Goal: Task Accomplishment & Management: Complete application form

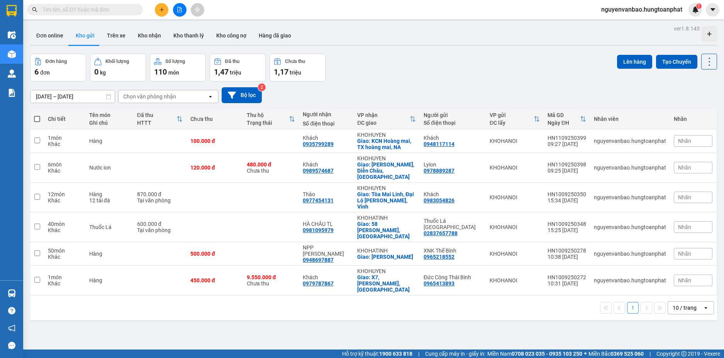
click at [165, 8] on button at bounding box center [162, 10] width 14 height 14
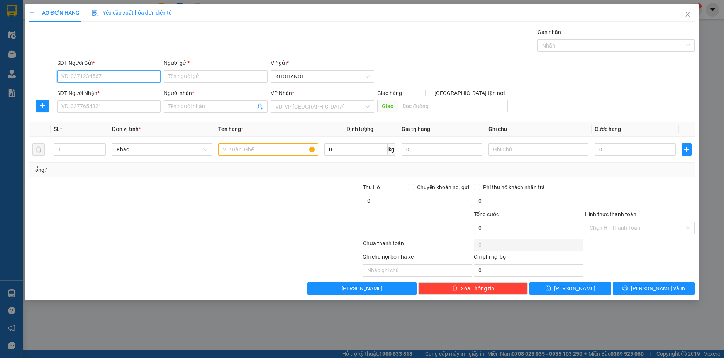
click at [63, 72] on input "SĐT Người Gửi *" at bounding box center [109, 76] width 104 height 12
type input "0988425186"
click at [85, 92] on div "0988425186 - a" at bounding box center [109, 92] width 95 height 8
type input "a"
type input "0988425186"
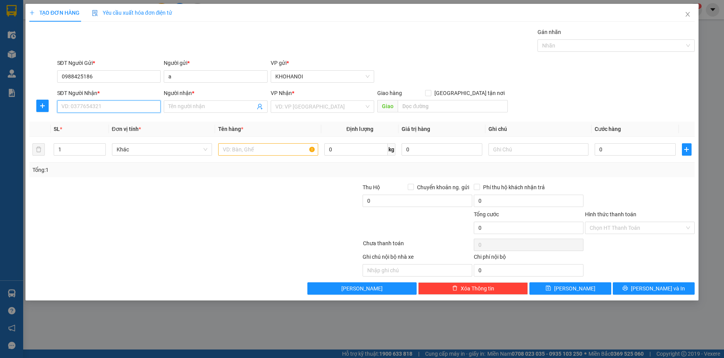
click at [81, 108] on input "SĐT Người Nhận *" at bounding box center [109, 106] width 104 height 12
click at [93, 122] on div "0946990777 - A Tuấn" at bounding box center [109, 122] width 95 height 8
type input "0946990777"
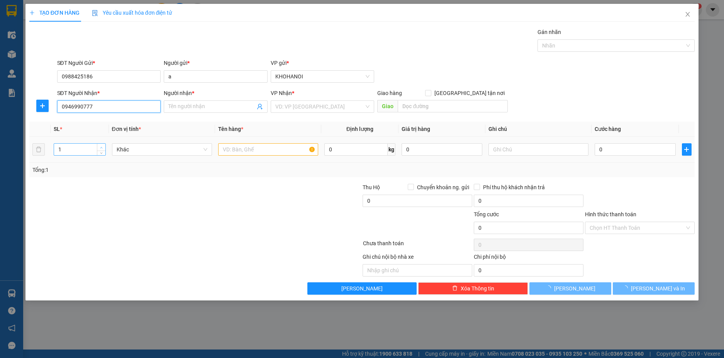
type input "A Tuấn"
checkbox input "true"
type input "16 [PERSON_NAME], Vinh"
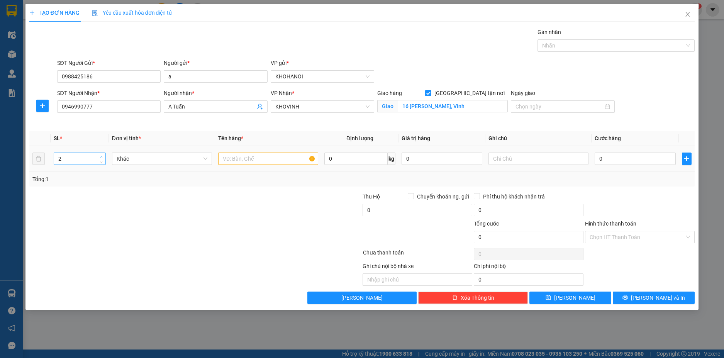
click at [101, 156] on icon "up" at bounding box center [101, 157] width 3 height 3
type input "6"
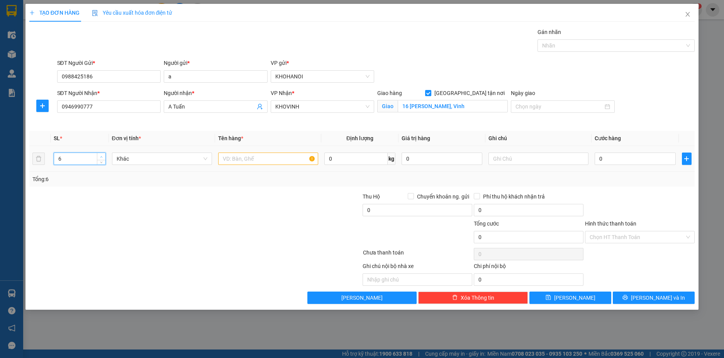
click at [101, 156] on icon "up" at bounding box center [101, 157] width 3 height 3
click at [255, 160] on input "text" at bounding box center [268, 159] width 100 height 12
type input "Hàng"
click at [610, 157] on input "0" at bounding box center [635, 159] width 81 height 12
type input "4"
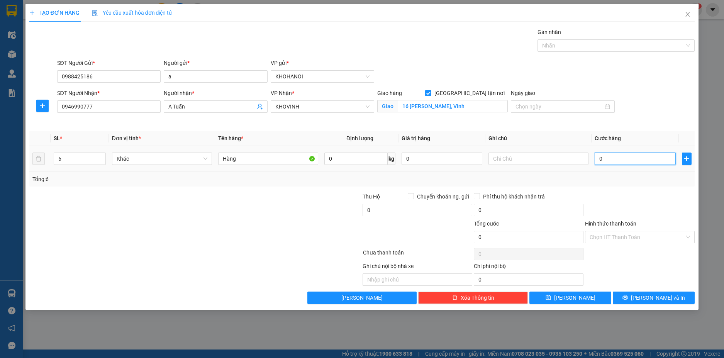
type input "4"
type input "0"
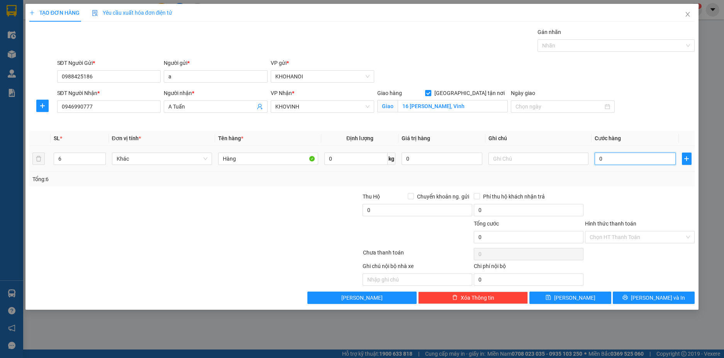
type input "02"
type input "2"
type input "024"
type input "24"
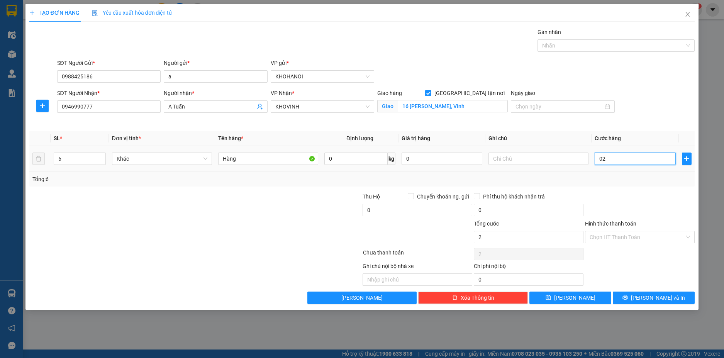
type input "24"
type input "0.240"
type input "240"
type input "240.000"
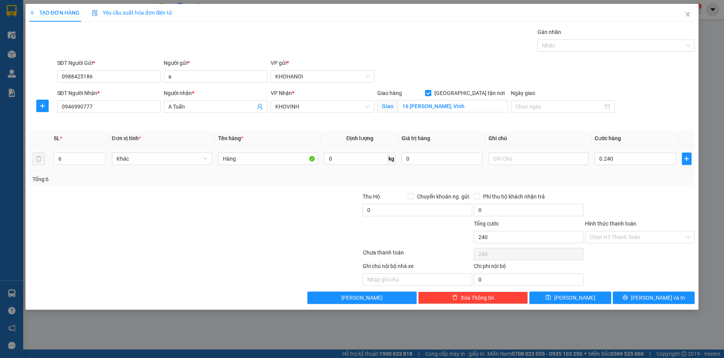
type input "240.000"
click at [610, 197] on div at bounding box center [639, 205] width 111 height 27
click at [653, 302] on button "[PERSON_NAME] và In" at bounding box center [654, 298] width 82 height 12
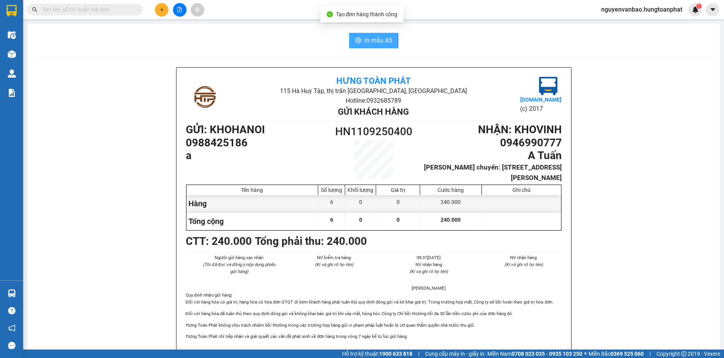
click at [382, 44] on span "In mẫu A5" at bounding box center [379, 41] width 28 height 10
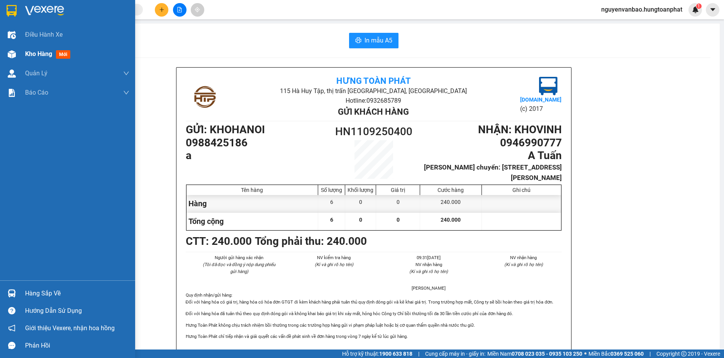
click at [10, 51] on img at bounding box center [12, 54] width 8 height 8
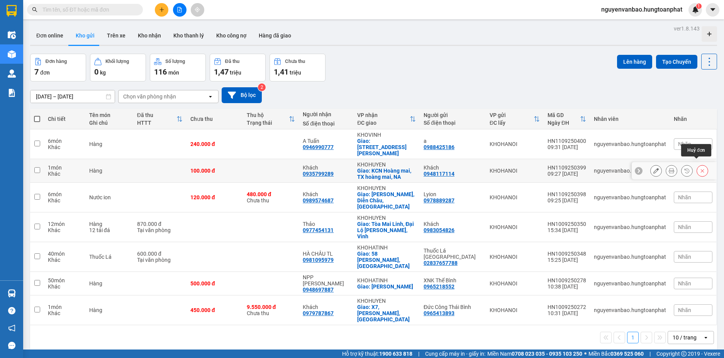
click at [700, 168] on icon at bounding box center [702, 170] width 5 height 5
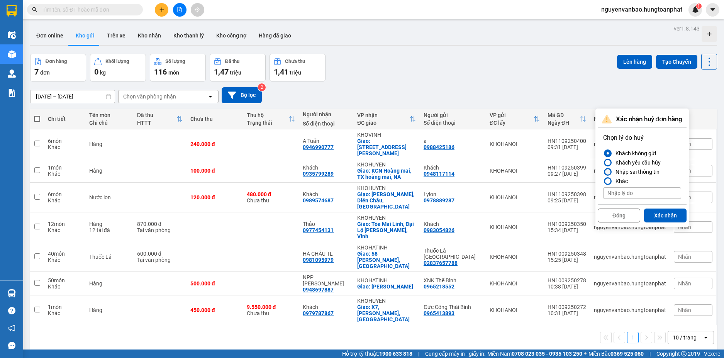
click at [627, 172] on div "Nhập sai thông tin" at bounding box center [636, 171] width 47 height 9
click at [603, 172] on input "Nhập sai thông tin" at bounding box center [603, 172] width 0 height 0
click at [667, 215] on button "Xác nhận" at bounding box center [665, 216] width 42 height 14
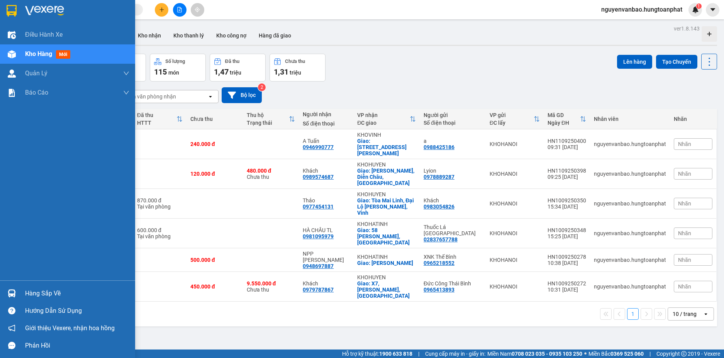
click at [15, 289] on img at bounding box center [12, 293] width 8 height 8
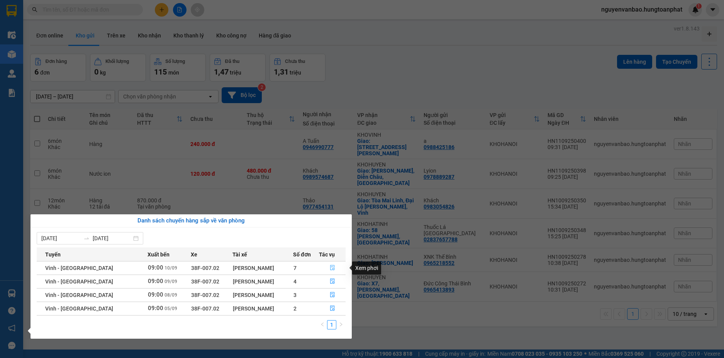
click at [330, 267] on icon "file-done" at bounding box center [332, 267] width 5 height 5
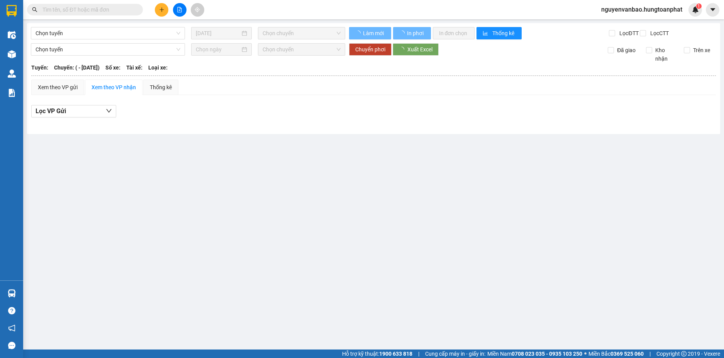
type input "[DATE]"
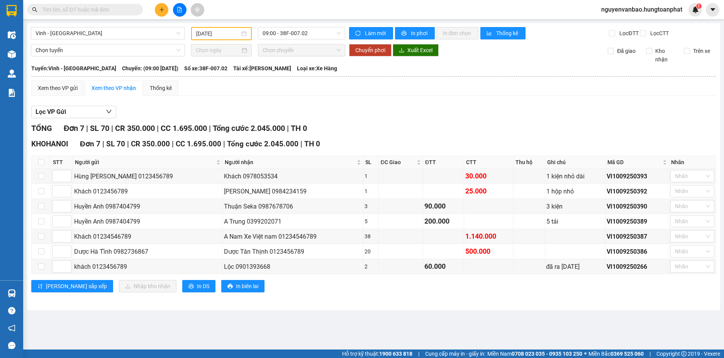
click at [56, 11] on input "text" at bounding box center [87, 9] width 91 height 8
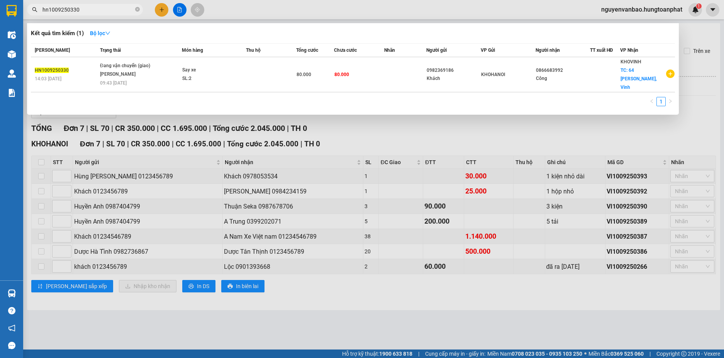
type input "hn1009250330"
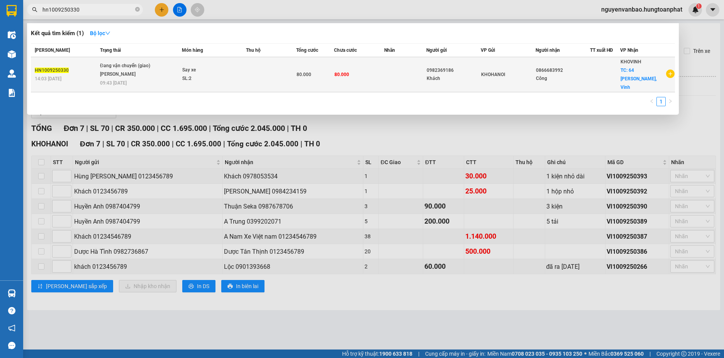
click at [181, 73] on span "Đang vận chuyển (giao) [GEOGRAPHIC_DATA] 09:43 [DATE]" at bounding box center [141, 74] width 82 height 24
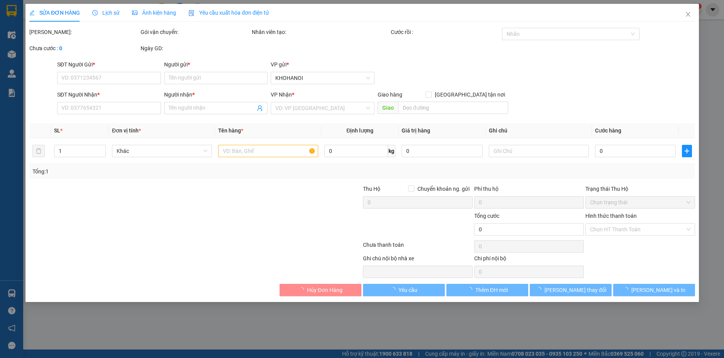
type input "0982369186"
type input "Khách"
type input "0866683992"
type input "Công"
checkbox input "true"
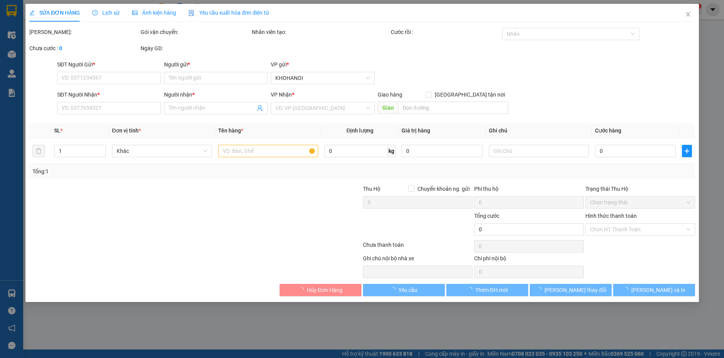
type input "64 [PERSON_NAME], Vinh"
type input "80.000"
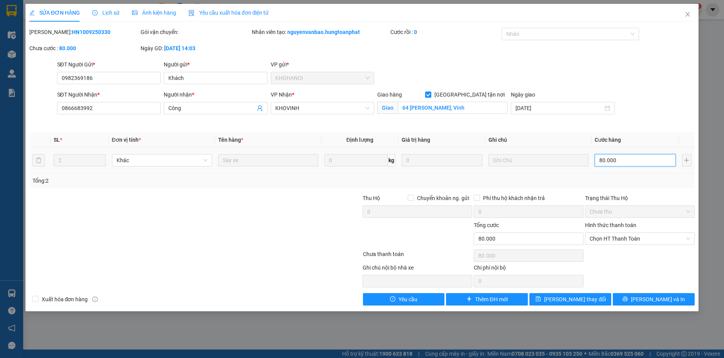
drag, startPoint x: 631, startPoint y: 157, endPoint x: 626, endPoint y: 154, distance: 5.9
click at [630, 157] on input "80.000" at bounding box center [635, 160] width 81 height 12
click at [646, 116] on div "SĐT Người Nhận * 0866683992 Người nhận * Công VP Nhận * KHOVINH Giao hàng Giao …" at bounding box center [376, 108] width 641 height 36
drag, startPoint x: 664, startPoint y: 270, endPoint x: 661, endPoint y: 289, distance: 19.2
click at [664, 279] on div "Total Paid Fee 0 Total UnPaid Fee 80.000 Cash Collection Total Fee Mã ĐH: HN100…" at bounding box center [362, 167] width 666 height 278
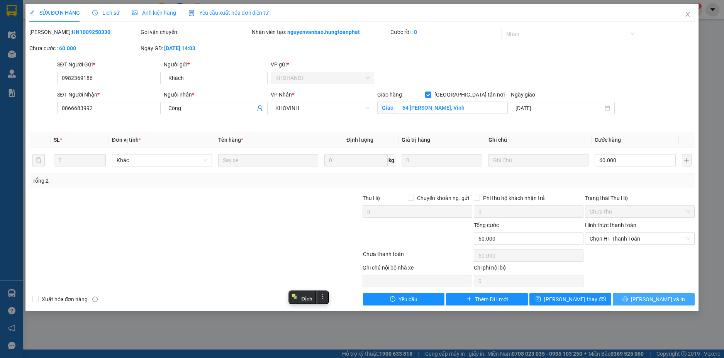
click at [657, 301] on span "[PERSON_NAME] và In" at bounding box center [658, 299] width 54 height 8
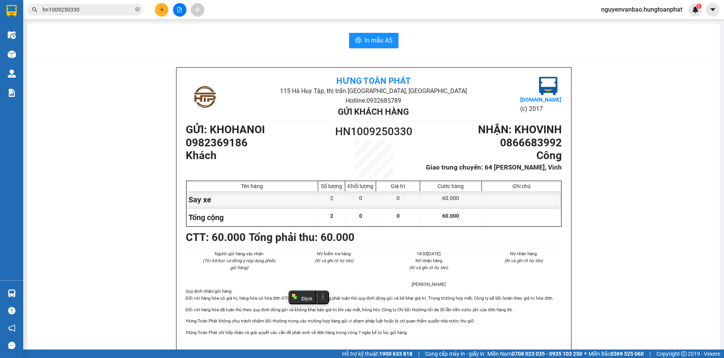
click at [165, 15] on button at bounding box center [162, 10] width 14 height 14
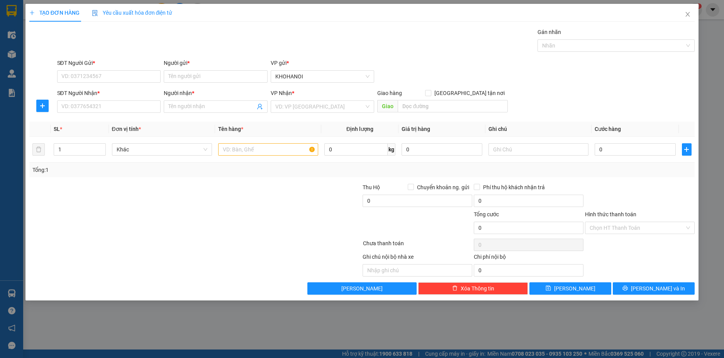
click at [716, 32] on div "TẠO ĐƠN HÀNG Yêu cầu xuất hóa đơn điện tử Transit Pickup Surcharge Ids Transit …" at bounding box center [362, 179] width 724 height 358
drag, startPoint x: 82, startPoint y: 314, endPoint x: 369, endPoint y: 199, distance: 309.7
click at [83, 314] on div "TẠO ĐƠN HÀNG Yêu cầu xuất hóa đơn điện tử Transit Pickup Surcharge Ids Transit …" at bounding box center [362, 179] width 724 height 358
click at [690, 10] on span "Close" at bounding box center [688, 15] width 22 height 22
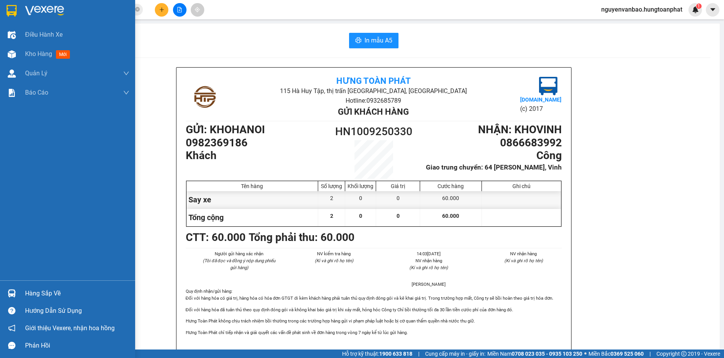
click at [13, 296] on img at bounding box center [12, 293] width 8 height 8
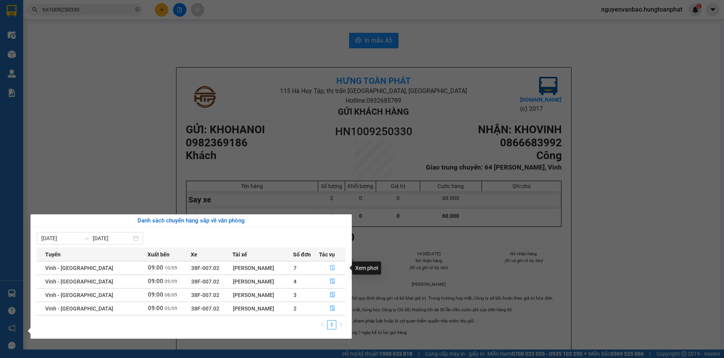
click at [330, 269] on icon "file-done" at bounding box center [332, 267] width 5 height 5
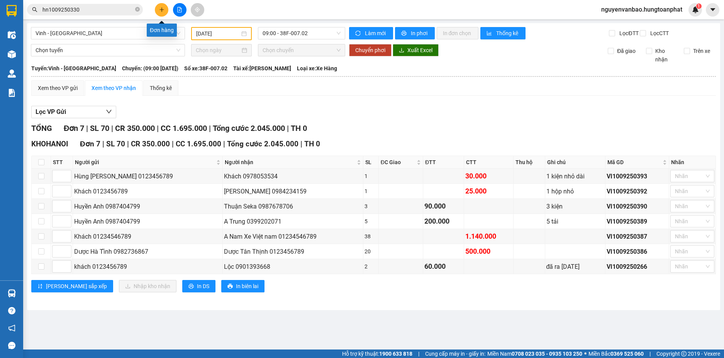
click at [163, 10] on icon "plus" at bounding box center [161, 9] width 5 height 5
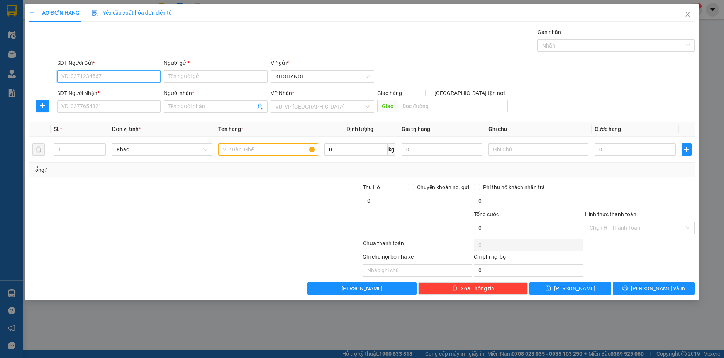
click at [71, 77] on input "SĐT Người Gửi *" at bounding box center [109, 76] width 104 height 12
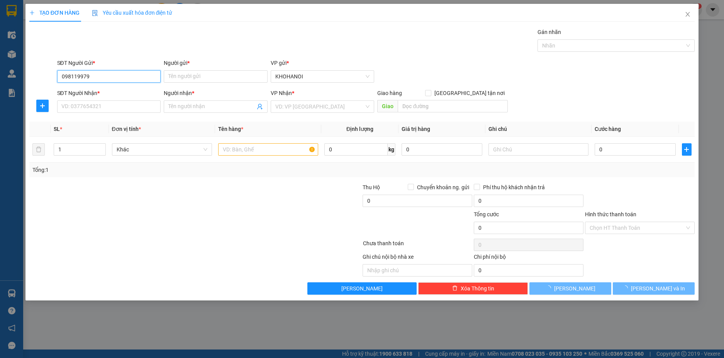
type input "0981199792"
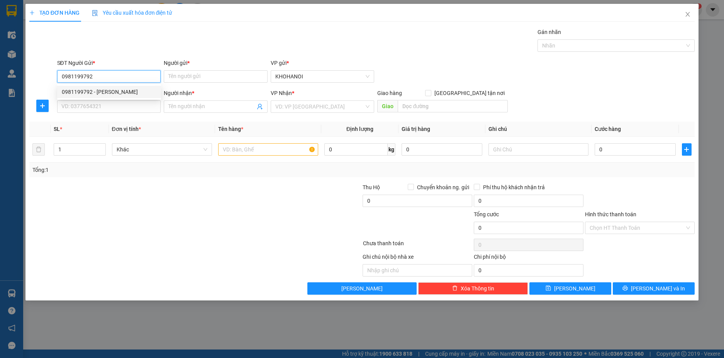
click at [103, 94] on div "0981199792 - [PERSON_NAME]" at bounding box center [109, 92] width 95 height 8
type input "[PERSON_NAME]"
type input "0981199792"
click at [90, 109] on input "SĐT Người Nhận *" at bounding box center [109, 106] width 104 height 12
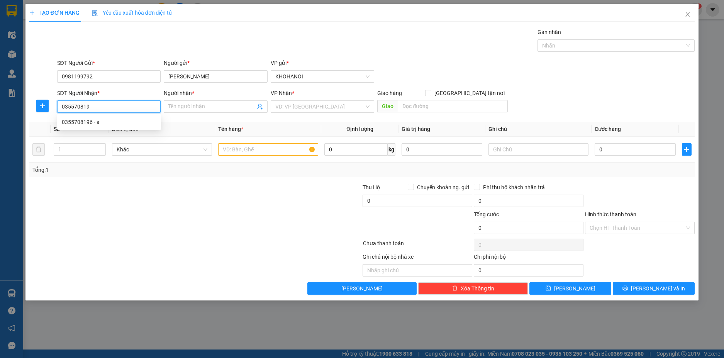
type input "0355708196"
click at [81, 121] on div "0355708196 - a" at bounding box center [109, 122] width 95 height 8
type input "a"
checkbox input "true"
type input "98A [PERSON_NAME], [PERSON_NAME], Vinh"
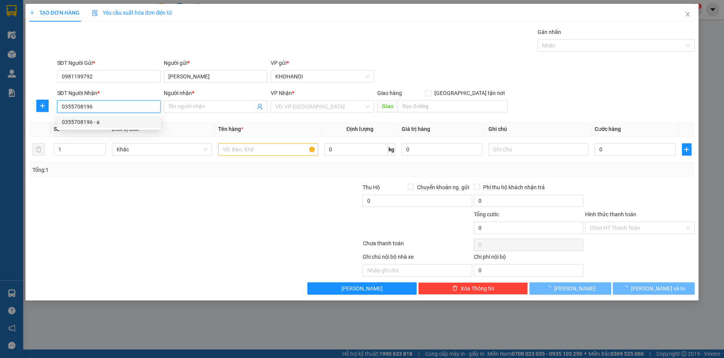
checkbox input "true"
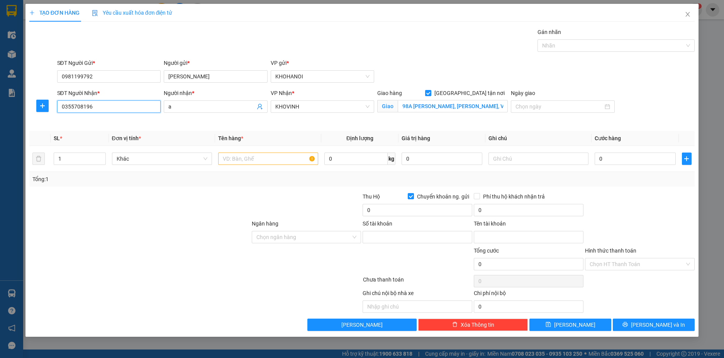
type input "0491001911913"
type input "[PERSON_NAME]"
type input "0355708196"
click at [263, 158] on input "text" at bounding box center [268, 159] width 100 height 12
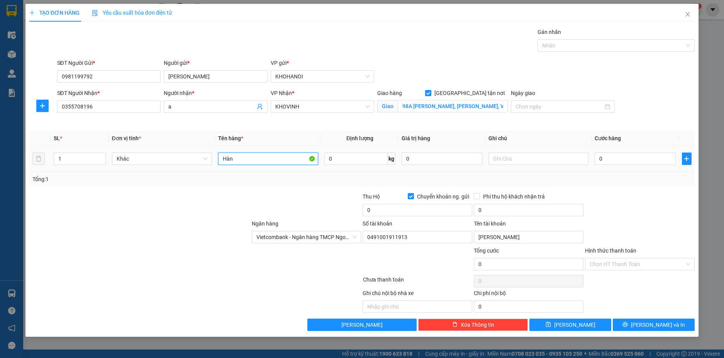
type input "Hàng"
click at [610, 159] on input "0" at bounding box center [635, 159] width 81 height 12
click at [625, 188] on div "Transit Pickup Surcharge Ids Transit Deliver Surcharge Ids Transit Deliver Surc…" at bounding box center [362, 179] width 666 height 303
click at [647, 324] on button "[PERSON_NAME] và In" at bounding box center [654, 325] width 82 height 12
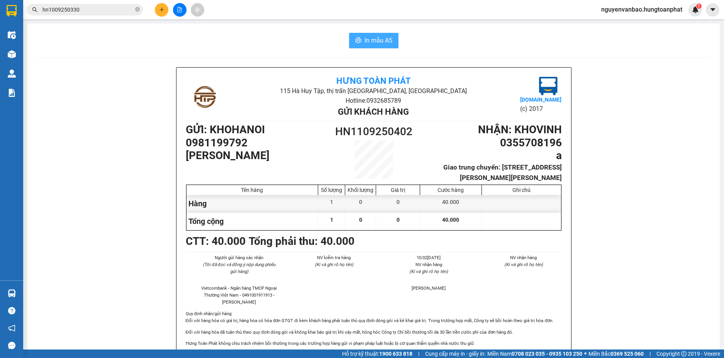
click at [356, 39] on icon "printer" at bounding box center [358, 40] width 6 height 6
click at [81, 6] on input "hn1009250330" at bounding box center [87, 9] width 91 height 8
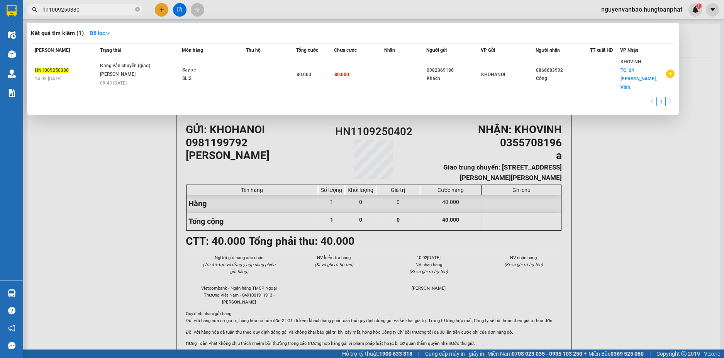
click at [81, 6] on input "hn1009250330" at bounding box center [87, 9] width 91 height 8
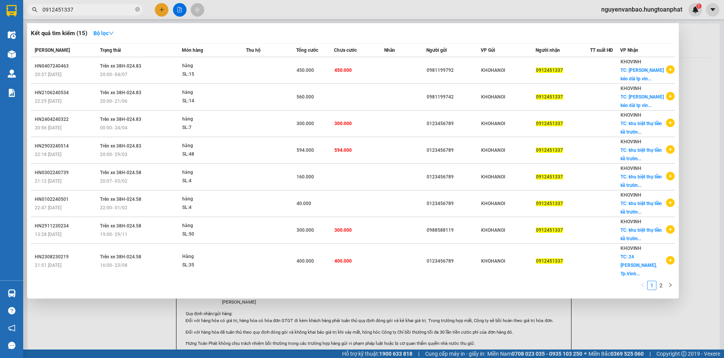
type input "0912451337"
click at [149, 292] on div "15:48 [DATE]" at bounding box center [141, 296] width 82 height 8
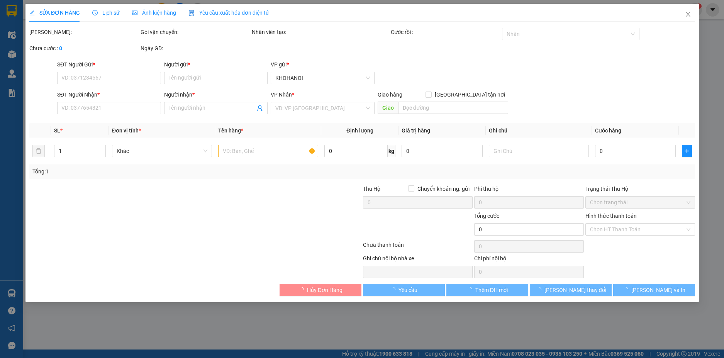
type input "0981199792"
type input "[PERSON_NAME]"
type input "0912451337"
type input "NT 37"
checkbox input "true"
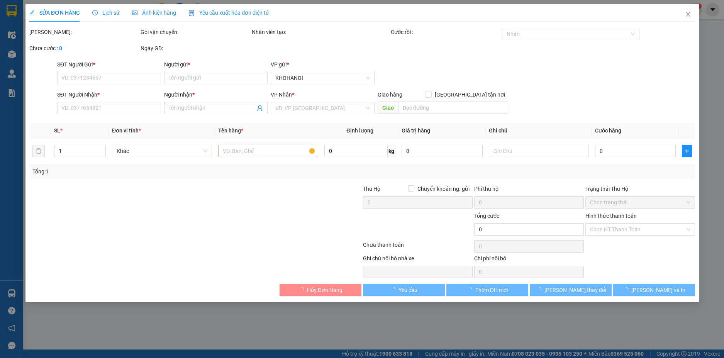
type input "Trường Thi, Vinh"
type input "410.000"
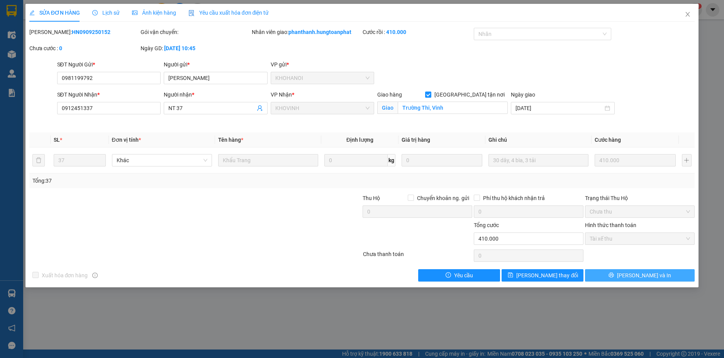
click at [613, 276] on button "[PERSON_NAME] và In" at bounding box center [640, 275] width 110 height 12
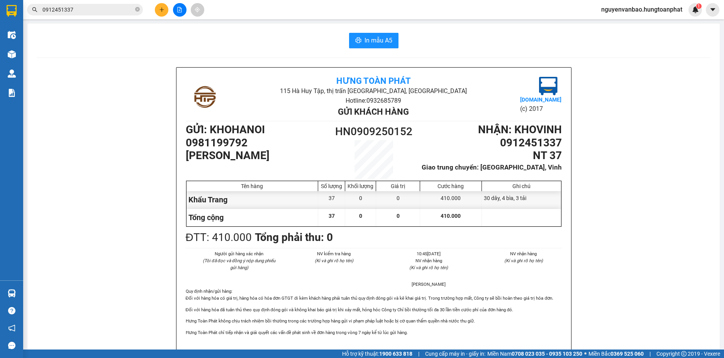
click at [76, 11] on input "0912451337" at bounding box center [87, 9] width 91 height 8
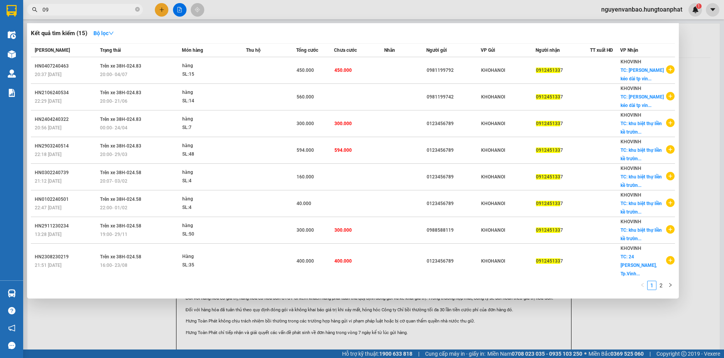
type input "0"
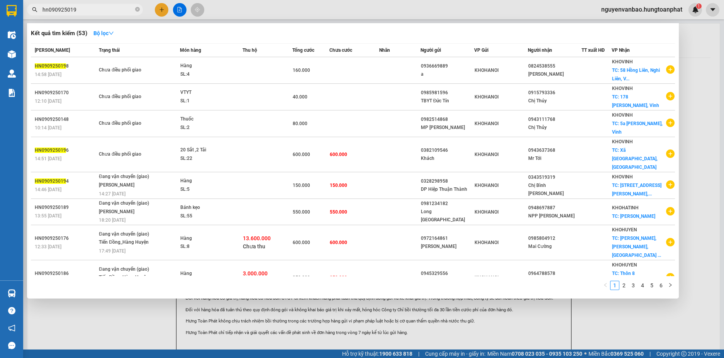
type input "hn0909250192"
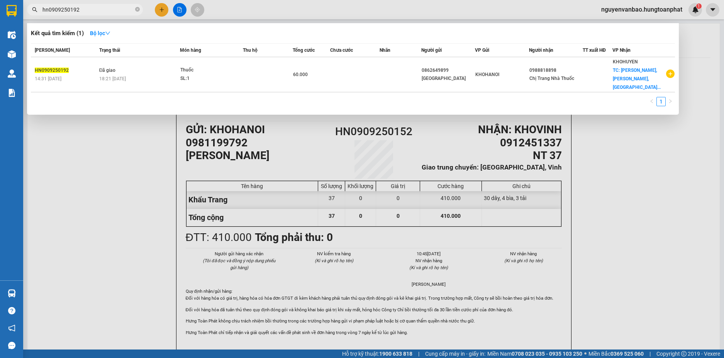
drag, startPoint x: 83, startPoint y: 10, endPoint x: 40, endPoint y: 17, distance: 43.8
click at [40, 17] on div "Kết quả tìm kiếm ( 1 ) Bộ lọc Mã ĐH Trạng thái Món hàng Thu hộ Tổng cước Chưa c…" at bounding box center [75, 10] width 151 height 14
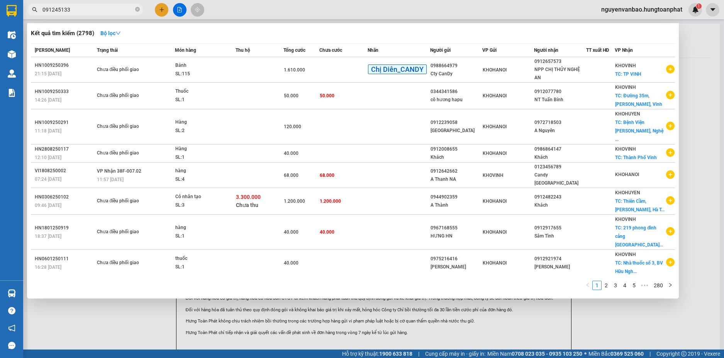
type input "0912451337"
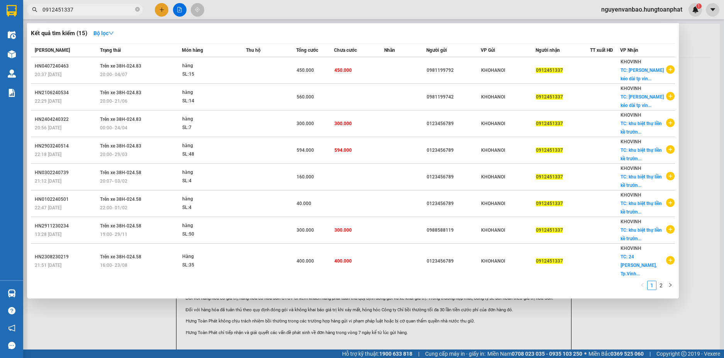
click at [242, 284] on span "Khẩu Trang SL: 37" at bounding box center [213, 292] width 63 height 17
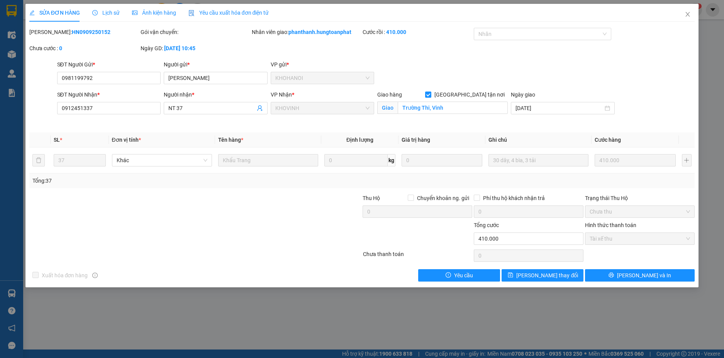
click at [110, 18] on div "Lịch sử" at bounding box center [105, 13] width 27 height 18
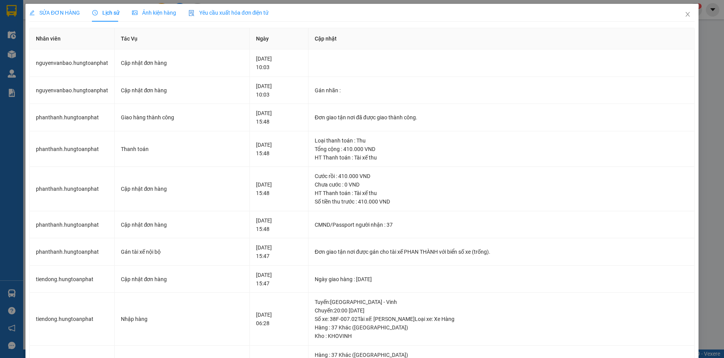
click at [143, 10] on span "Ảnh kiện hàng" at bounding box center [154, 13] width 44 height 6
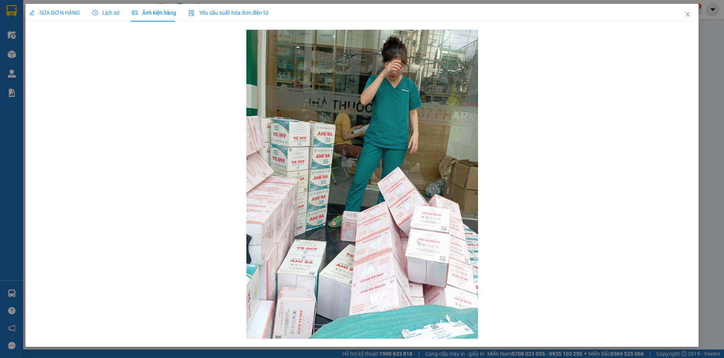
click at [103, 10] on span "Lịch sử" at bounding box center [105, 13] width 27 height 6
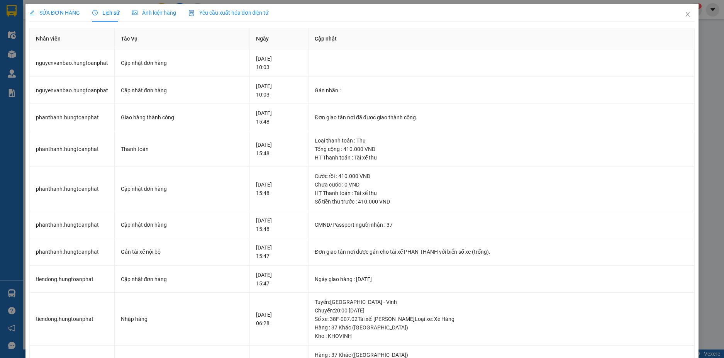
click at [67, 11] on span "SỬA ĐƠN HÀNG" at bounding box center [54, 13] width 51 height 6
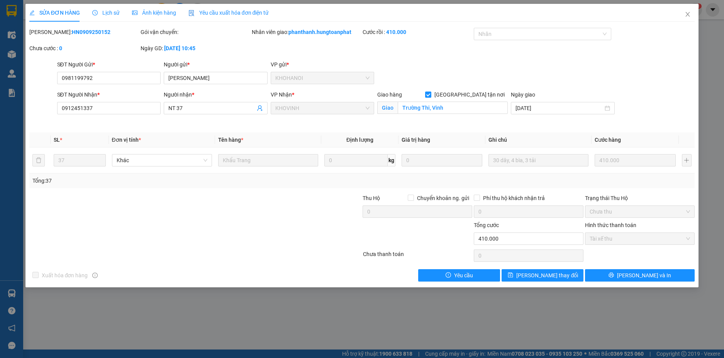
click at [512, 173] on div "Tổng: 37" at bounding box center [362, 180] width 666 height 15
click at [686, 12] on icon "close" at bounding box center [688, 14] width 6 height 6
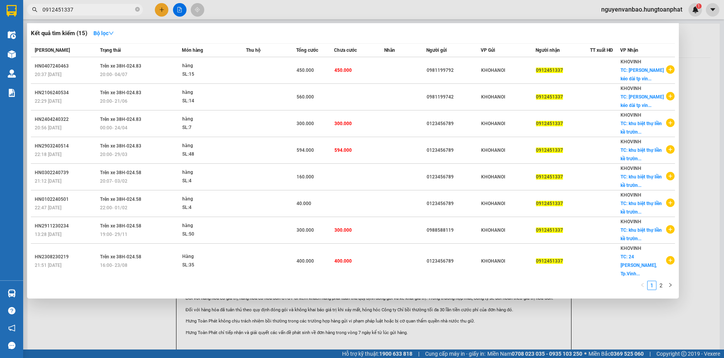
click at [140, 8] on span "0912451337" at bounding box center [85, 10] width 116 height 12
click at [139, 8] on icon "close-circle" at bounding box center [137, 9] width 5 height 5
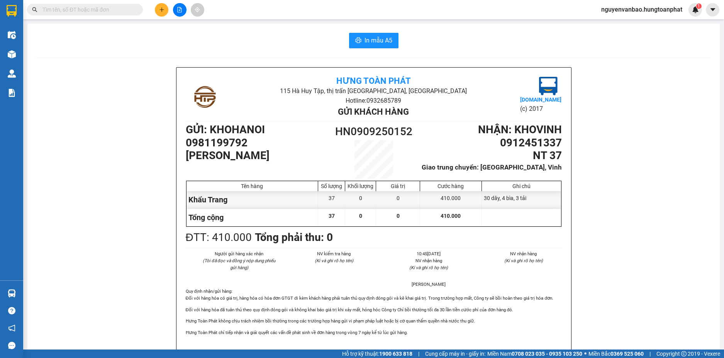
click at [98, 11] on input "text" at bounding box center [87, 9] width 91 height 8
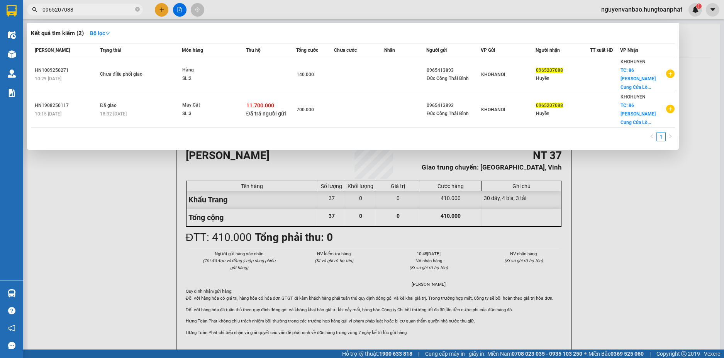
type input "0965207088"
click at [158, 9] on div at bounding box center [362, 179] width 724 height 358
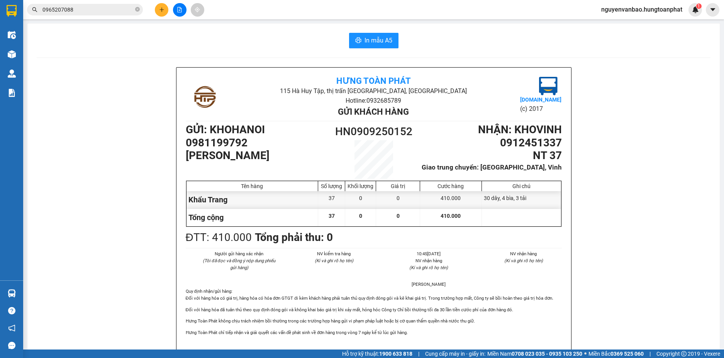
click at [155, 10] on button at bounding box center [162, 10] width 14 height 14
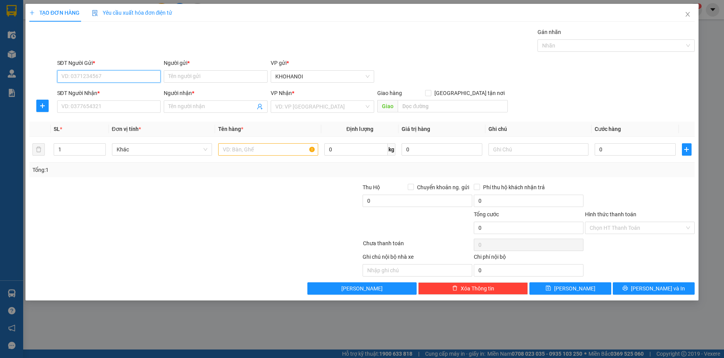
click at [85, 79] on input "SĐT Người Gửi *" at bounding box center [109, 76] width 104 height 12
click at [195, 110] on input "Người nhận *" at bounding box center [211, 106] width 87 height 8
type input "[PERSON_NAME]"
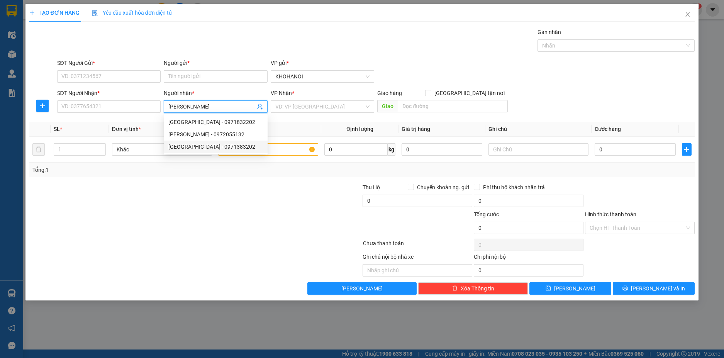
click at [195, 147] on div "[GEOGRAPHIC_DATA] - 0971383202" at bounding box center [215, 147] width 95 height 8
type input "0971383202"
type input "[GEOGRAPHIC_DATA]"
checkbox input "true"
type input "192 [PERSON_NAME], Vinh"
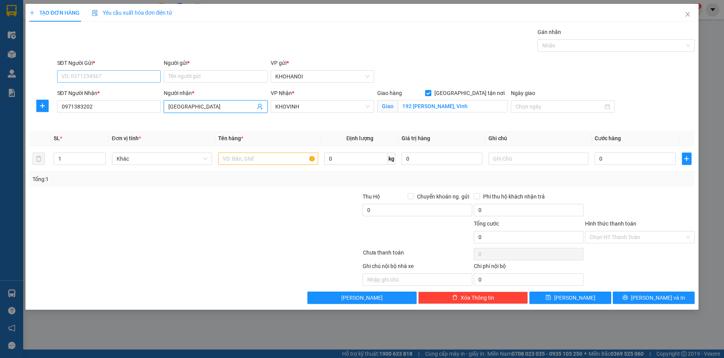
type input "[GEOGRAPHIC_DATA]"
click at [76, 75] on input "SĐT Người Gửi *" at bounding box center [109, 76] width 104 height 12
type input "0337341304"
click at [184, 76] on input "Người gửi *" at bounding box center [216, 76] width 104 height 12
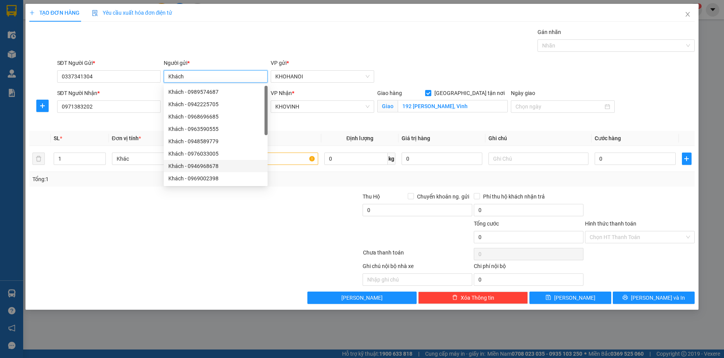
type input "Khách"
drag, startPoint x: 105, startPoint y: 217, endPoint x: 87, endPoint y: 211, distance: 19.4
click at [105, 217] on div at bounding box center [140, 205] width 223 height 27
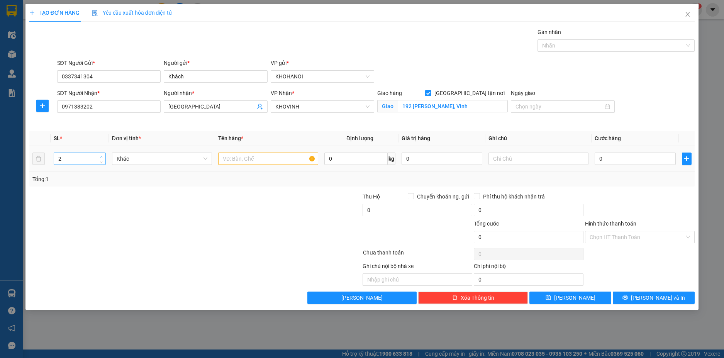
click at [100, 156] on icon "up" at bounding box center [101, 157] width 3 height 3
click at [100, 156] on span "up" at bounding box center [101, 157] width 5 height 5
type input "5"
click at [100, 156] on span "up" at bounding box center [101, 157] width 5 height 5
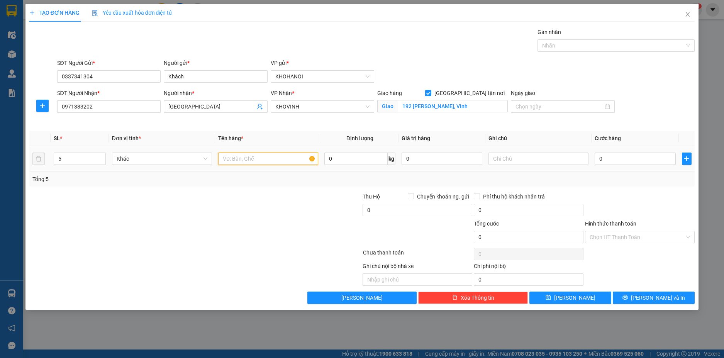
click at [243, 157] on input "text" at bounding box center [268, 159] width 100 height 12
type input "Hàng"
click at [613, 158] on input "0" at bounding box center [635, 159] width 81 height 12
type input "2"
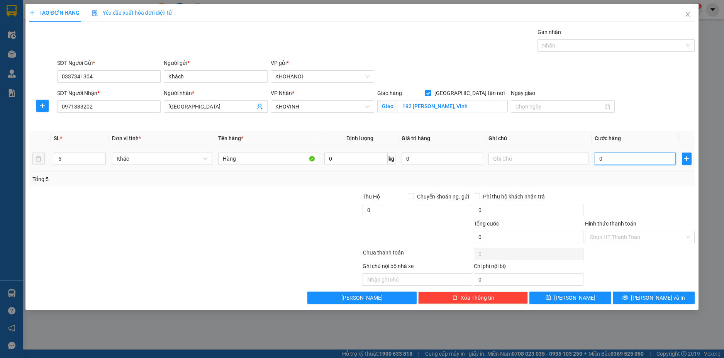
type input "2"
type input "20"
type input "200"
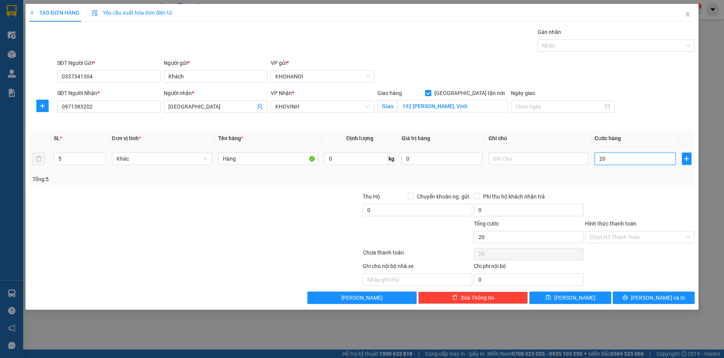
type input "200"
click at [666, 187] on div "Transit Pickup Surcharge Ids Transit Deliver Surcharge Ids Transit Deliver Surc…" at bounding box center [362, 166] width 666 height 276
click at [654, 299] on span "[PERSON_NAME] và In" at bounding box center [658, 298] width 54 height 8
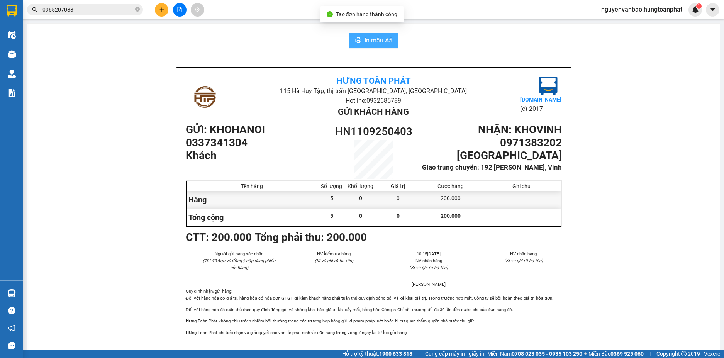
click at [361, 36] on button "In mẫu A5" at bounding box center [373, 40] width 49 height 15
click at [365, 40] on span "In mẫu A5" at bounding box center [379, 41] width 28 height 10
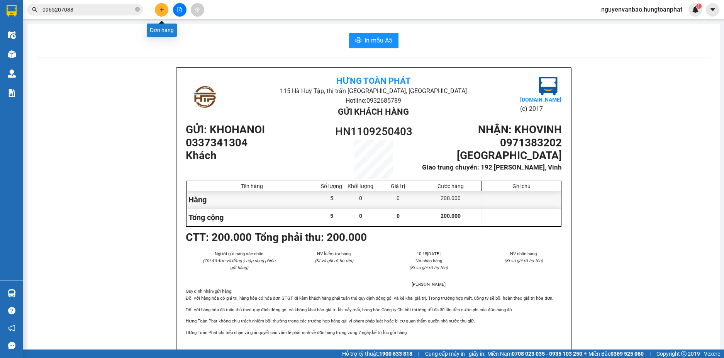
click at [160, 12] on icon "plus" at bounding box center [161, 9] width 5 height 5
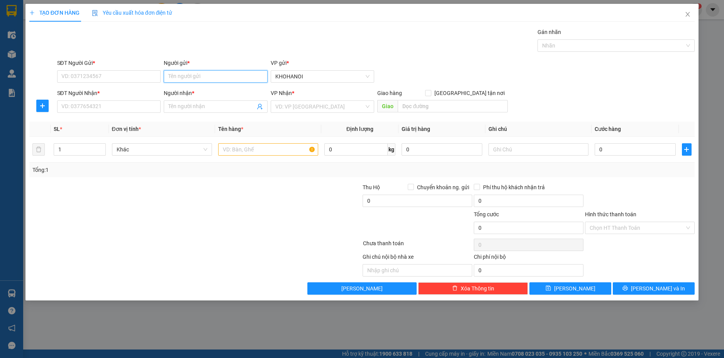
click at [167, 80] on input "Người gửi *" at bounding box center [216, 76] width 104 height 12
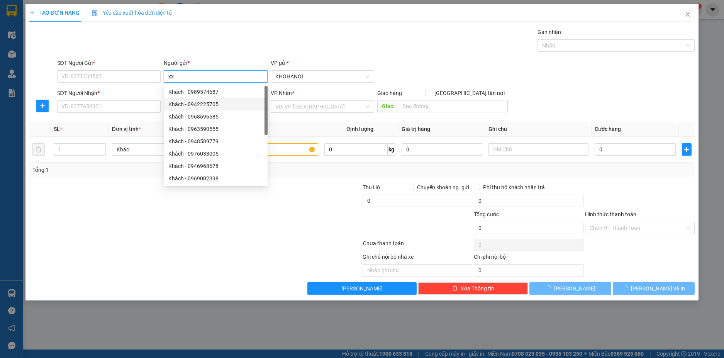
type input "x"
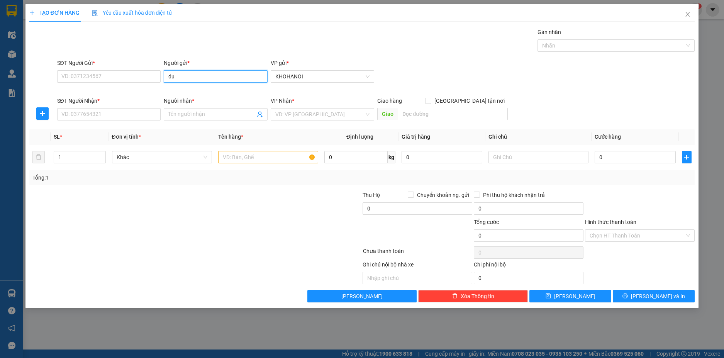
type input "d"
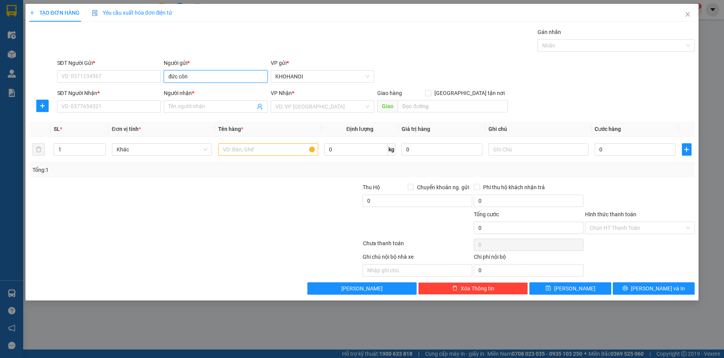
type input "đức công"
click at [199, 93] on div "Đức Công [GEOGRAPHIC_DATA] - 0965413893" at bounding box center [224, 92] width 112 height 8
type input "0965413893"
type input "Đức Công Thái Bình"
click at [123, 101] on input "SĐT Người Nhận *" at bounding box center [109, 106] width 104 height 12
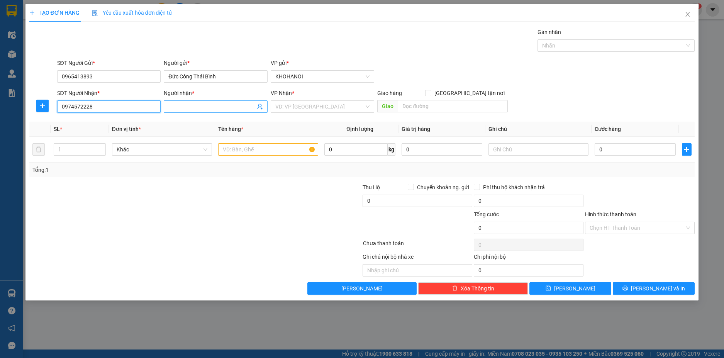
type input "0974572228"
click at [178, 105] on input "Người nhận *" at bounding box center [211, 106] width 87 height 8
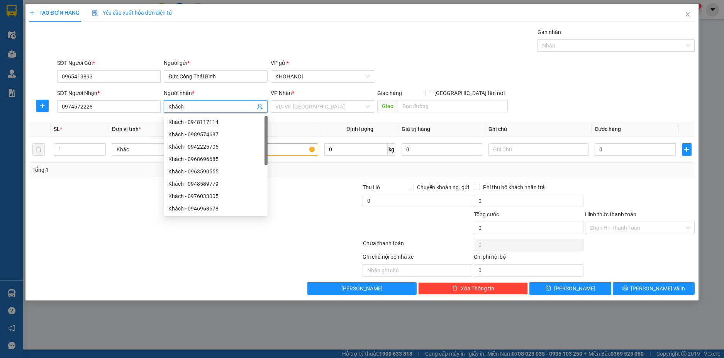
drag, startPoint x: 319, startPoint y: 112, endPoint x: 311, endPoint y: 132, distance: 20.7
click at [317, 116] on div "Transit Pickup Surcharge Ids Transit Deliver Surcharge Ids Transit Deliver Surc…" at bounding box center [362, 161] width 666 height 267
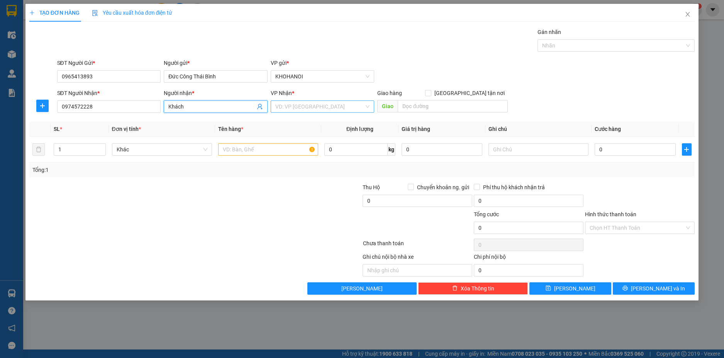
type input "Khách"
click at [300, 106] on input "search" at bounding box center [319, 107] width 89 height 12
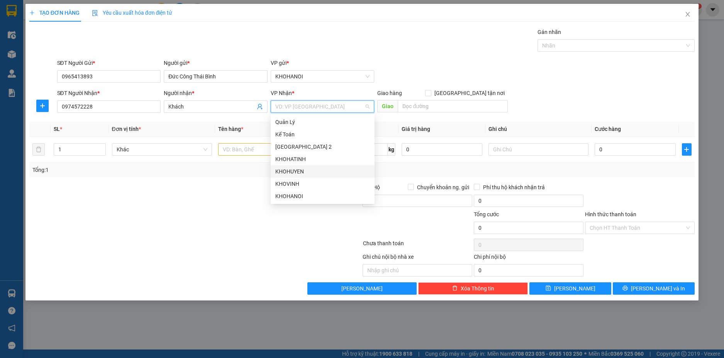
click at [296, 169] on div "KHOHUYEN" at bounding box center [322, 171] width 95 height 8
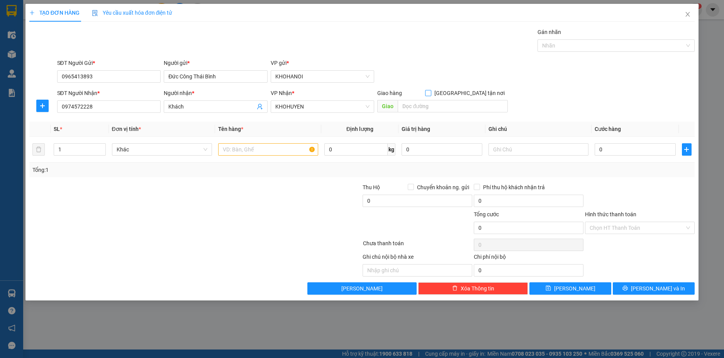
click at [431, 93] on input "[GEOGRAPHIC_DATA] tận nơi" at bounding box center [427, 92] width 5 height 5
checkbox input "true"
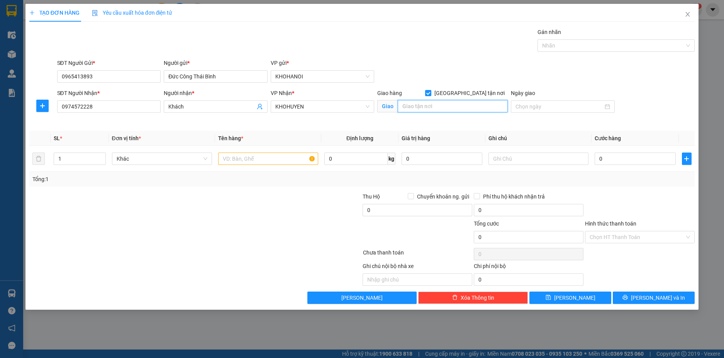
click at [452, 106] on input "text" at bounding box center [453, 106] width 110 height 12
type input "kỳ Trinh, [GEOGRAPHIC_DATA], [GEOGRAPHIC_DATA]"
click at [99, 155] on span "Increase Value" at bounding box center [101, 156] width 8 height 7
type input "1"
click at [101, 162] on icon "down" at bounding box center [101, 161] width 3 height 3
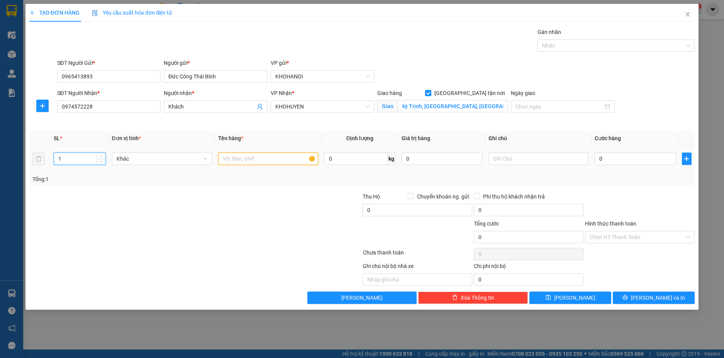
click at [231, 158] on input "text" at bounding box center [268, 159] width 100 height 12
type input "TBVS"
click at [623, 163] on input "0" at bounding box center [635, 159] width 81 height 12
type input "4"
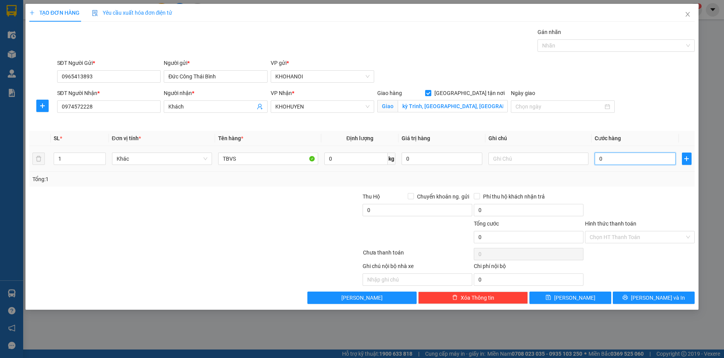
type input "4"
type input "45"
type input "450"
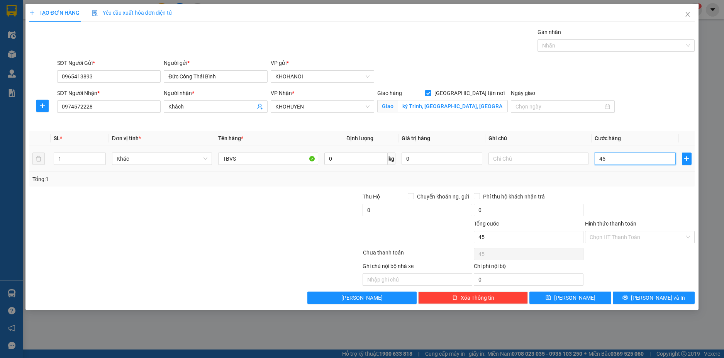
type input "450"
type input "450.000"
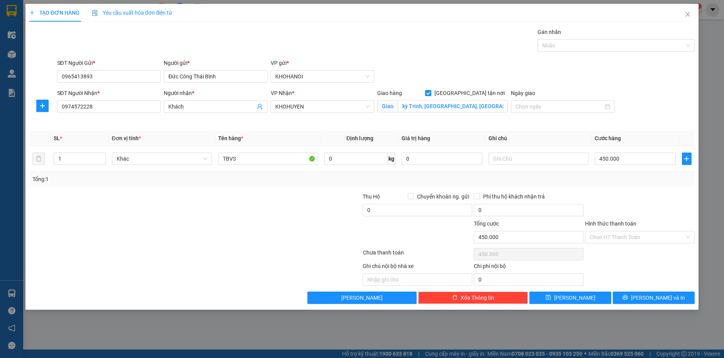
click at [652, 189] on div "Transit Pickup Surcharge Ids Transit Deliver Surcharge Ids Transit Deliver Surc…" at bounding box center [362, 166] width 666 height 276
click at [109, 77] on input "0965413893" at bounding box center [109, 76] width 104 height 12
type input "0965413893"
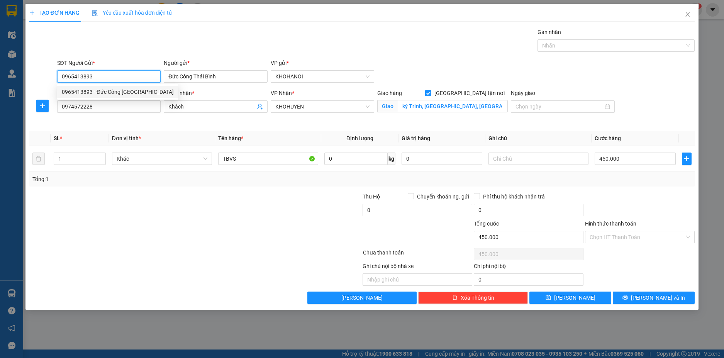
click at [82, 93] on div "0965413893 - Đức Công [GEOGRAPHIC_DATA]" at bounding box center [118, 92] width 112 height 8
checkbox input "true"
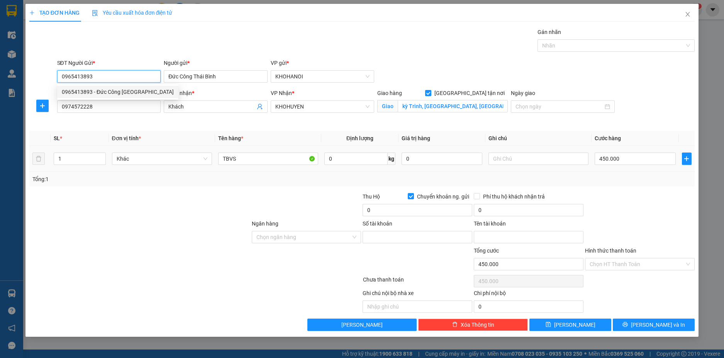
type input "09654138939"
type input "[PERSON_NAME]"
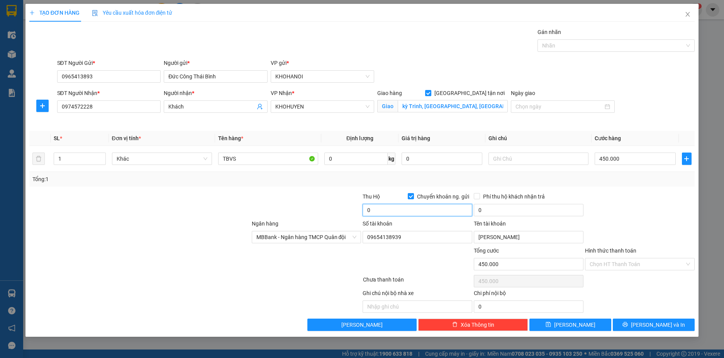
click at [390, 211] on input "0" at bounding box center [418, 210] width 110 height 12
type input "9.550.000"
drag, startPoint x: 635, startPoint y: 216, endPoint x: 632, endPoint y: 231, distance: 15.0
click at [635, 216] on div at bounding box center [639, 205] width 111 height 27
drag, startPoint x: 648, startPoint y: 326, endPoint x: 610, endPoint y: 253, distance: 82.6
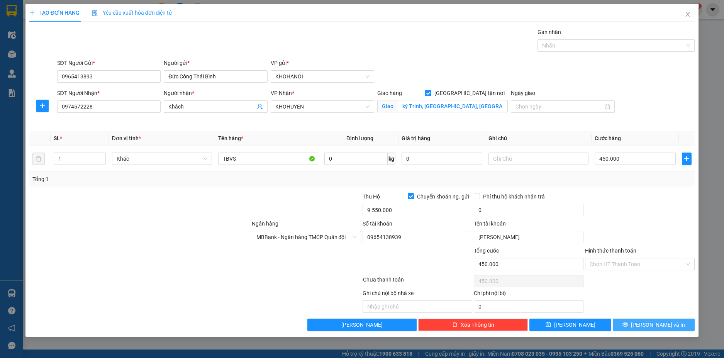
click at [648, 326] on span "[PERSON_NAME] và In" at bounding box center [658, 325] width 54 height 8
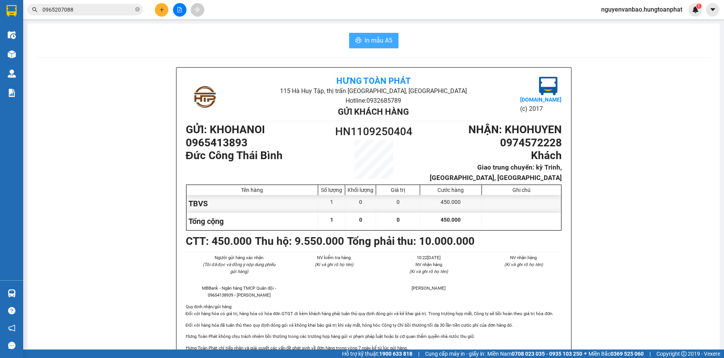
click at [357, 41] on icon "printer" at bounding box center [358, 39] width 6 height 5
click at [158, 7] on button at bounding box center [162, 10] width 14 height 14
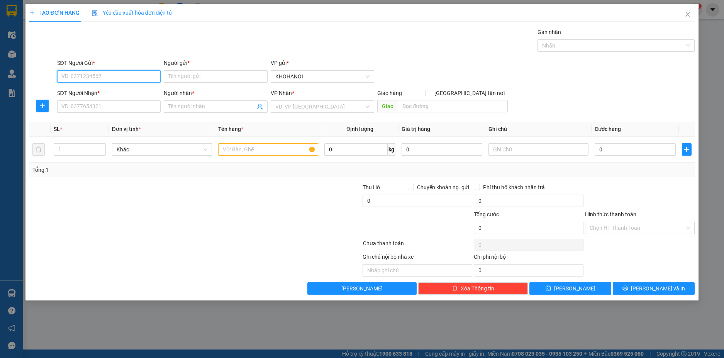
click at [88, 75] on input "SĐT Người Gửi *" at bounding box center [109, 76] width 104 height 12
click at [83, 93] on div "0901559556 - A Mạnh" at bounding box center [109, 92] width 95 height 8
type input "0901559556"
type input "A Mạnh"
checkbox input "true"
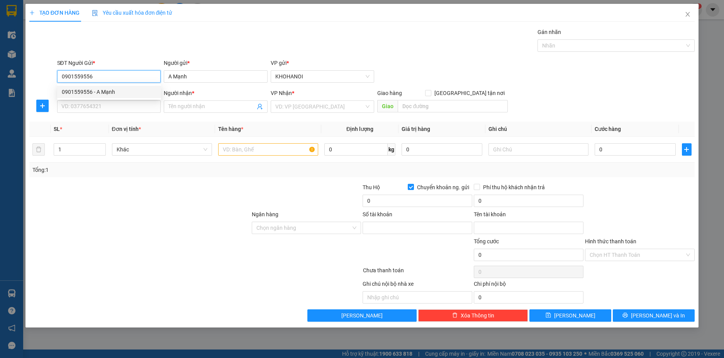
type input "311991363636"
type input "[PERSON_NAME]"
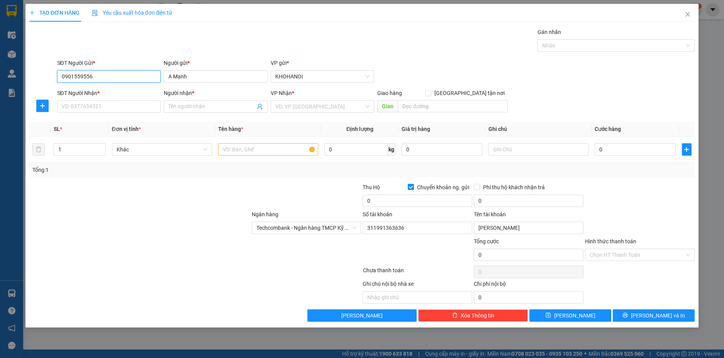
type input "0901559556"
drag, startPoint x: 85, startPoint y: 119, endPoint x: 89, endPoint y: 104, distance: 15.7
click at [86, 116] on div "Transit Pickup Surcharge Ids Transit Deliver Surcharge Ids Transit Deliver Surc…" at bounding box center [362, 175] width 666 height 294
click at [89, 103] on input "SĐT Người Nhận *" at bounding box center [109, 106] width 104 height 12
type input "0904899393"
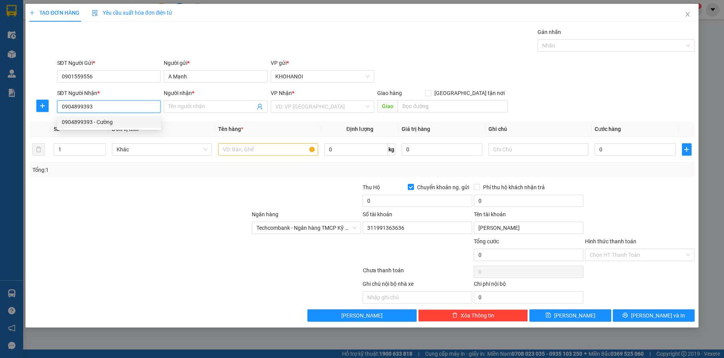
click at [85, 123] on div "0904899393 - Cường" at bounding box center [109, 122] width 95 height 8
type input "Cường"
checkbox input "true"
type input "64 hải thượng lãn ông , [PERSON_NAME] tập , [GEOGRAPHIC_DATA]"
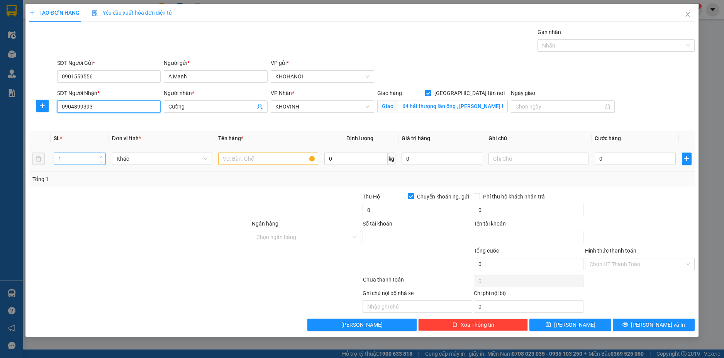
type input "0904899393"
click at [101, 154] on span "Increase Value" at bounding box center [101, 156] width 8 height 7
type input "3"
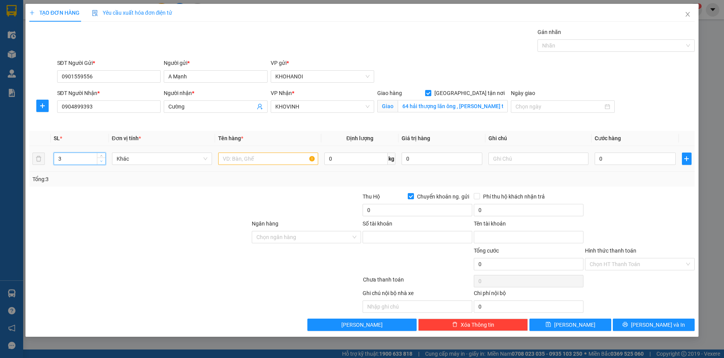
click at [102, 162] on icon "down" at bounding box center [101, 161] width 3 height 3
click at [236, 154] on input "text" at bounding box center [268, 159] width 100 height 12
type input "Hàng"
click at [617, 161] on input "0" at bounding box center [635, 159] width 81 height 12
type input "2"
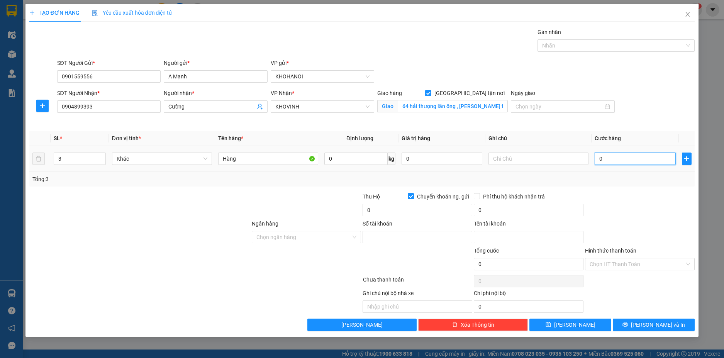
type input "2"
type input "20"
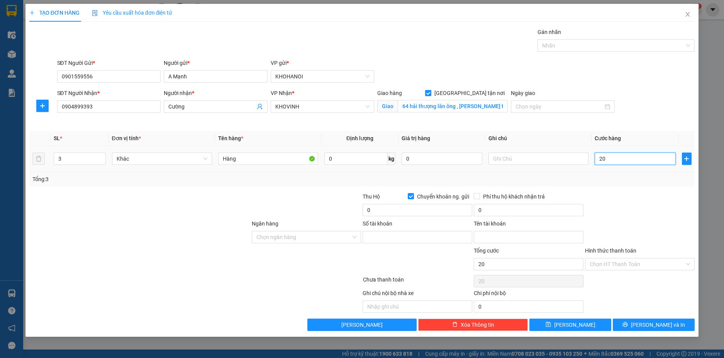
type input "200"
type input "200.000"
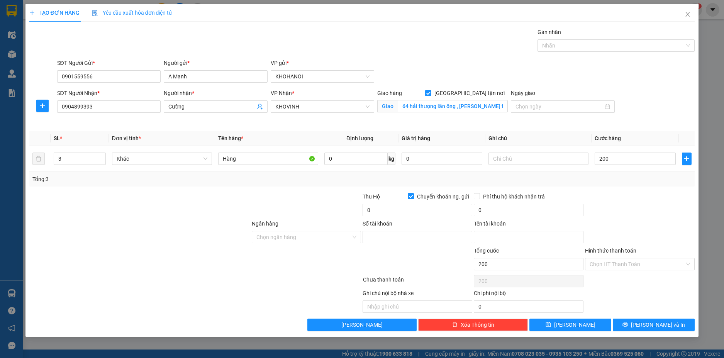
type input "200.000"
click at [628, 200] on div at bounding box center [639, 205] width 111 height 27
click at [382, 212] on input "0" at bounding box center [418, 210] width 110 height 12
type input "12.910"
click at [287, 237] on input "Ngân hàng" at bounding box center [304, 237] width 95 height 12
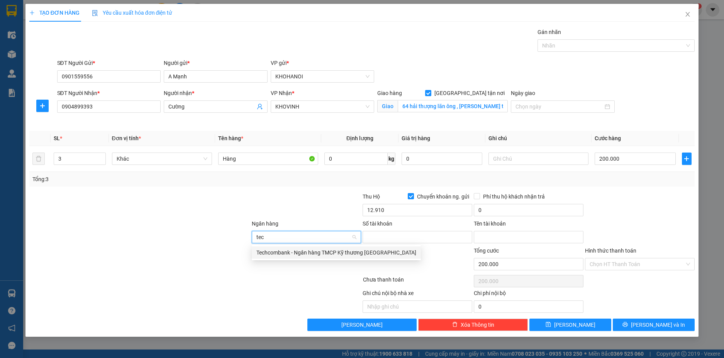
type input "tech"
click at [299, 253] on div "Techcombank - Ngân hàng TMCP Kỹ thương [GEOGRAPHIC_DATA]" at bounding box center [337, 252] width 160 height 8
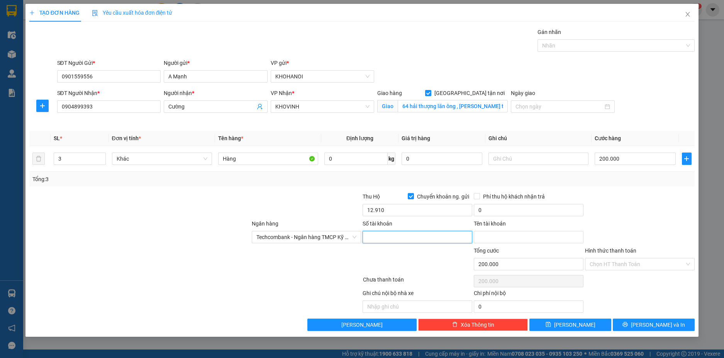
click at [391, 240] on input "Số tài khoản" at bounding box center [418, 237] width 110 height 12
type input "311991363636"
click at [502, 238] on input "Tên tài khoản" at bounding box center [529, 237] width 110 height 12
type input "[PERSON_NAME]"
click at [624, 217] on div at bounding box center [639, 205] width 111 height 27
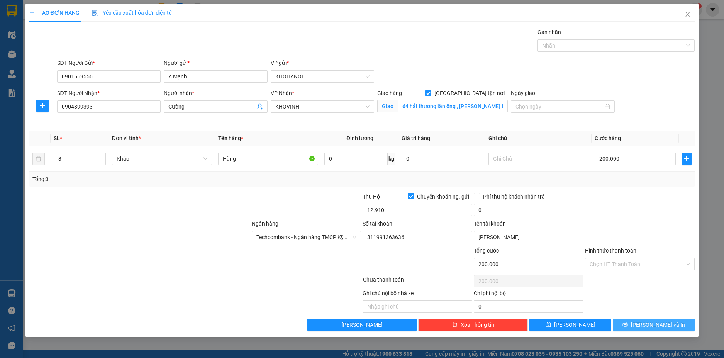
click at [628, 322] on icon "printer" at bounding box center [625, 324] width 5 height 5
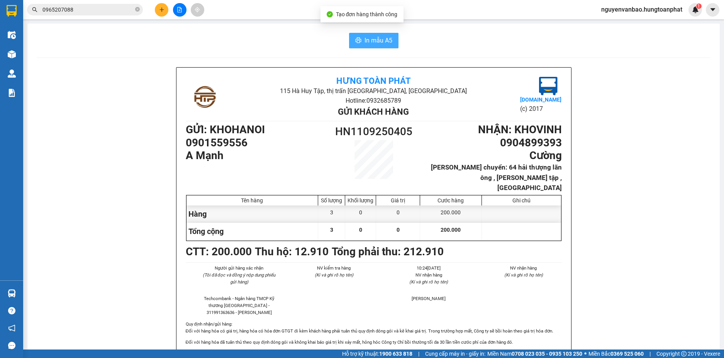
click at [375, 34] on button "In mẫu A5" at bounding box center [373, 40] width 49 height 15
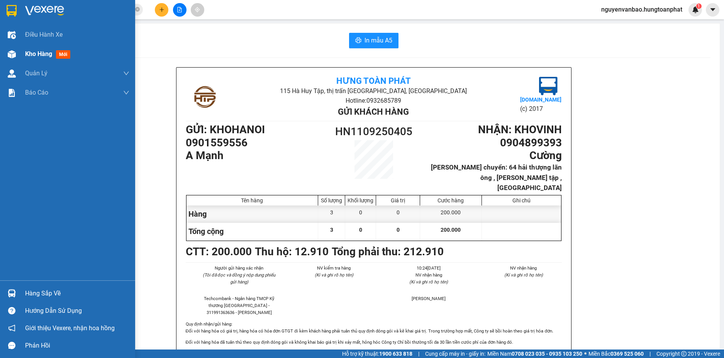
click at [13, 53] on img at bounding box center [12, 54] width 8 height 8
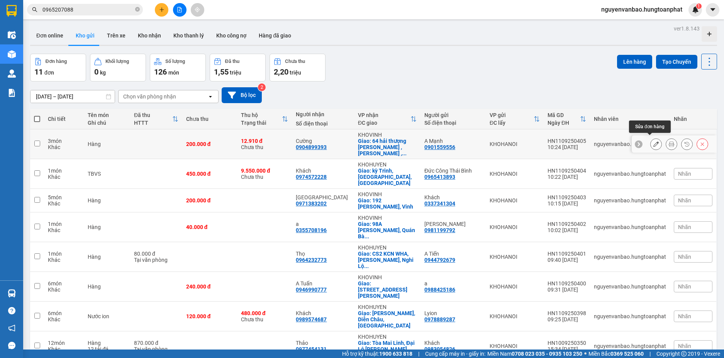
click at [654, 141] on icon at bounding box center [656, 143] width 5 height 5
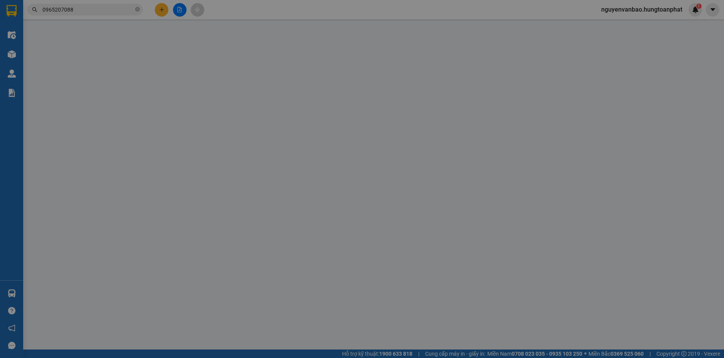
type input "0901559556"
type input "A Mạnh"
type input "0904899393"
type input "Cường"
checkbox input "true"
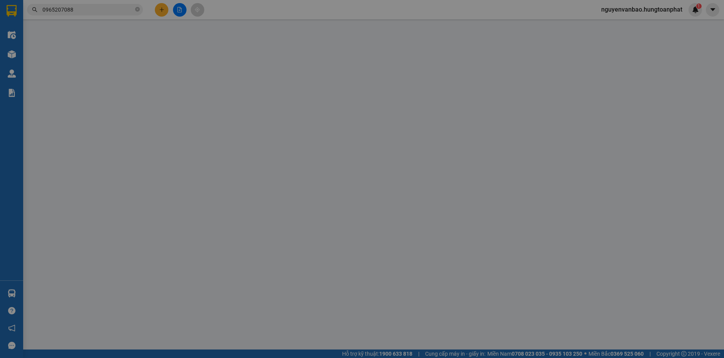
type input "64 hải thượng lãn ông , [PERSON_NAME] tập , [GEOGRAPHIC_DATA]"
type input "200.000"
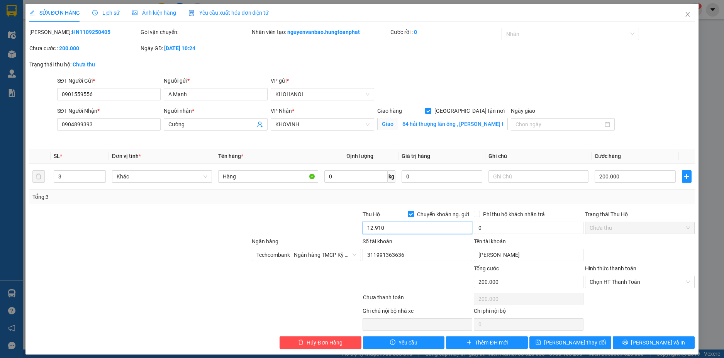
click at [392, 229] on input "12.910" at bounding box center [418, 228] width 110 height 12
click at [383, 228] on input "12.910" at bounding box center [418, 228] width 110 height 12
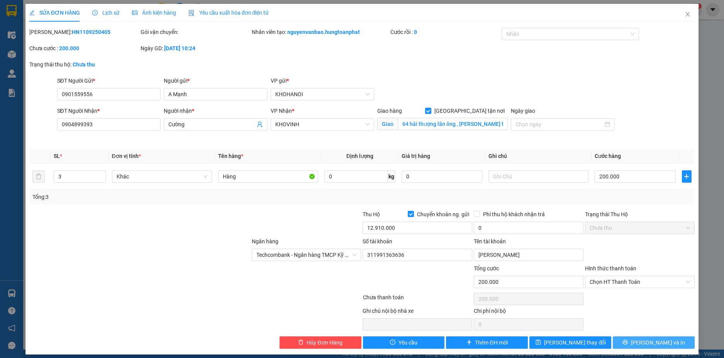
drag, startPoint x: 646, startPoint y: 346, endPoint x: 639, endPoint y: 331, distance: 15.9
click at [646, 345] on span "[PERSON_NAME] và In" at bounding box center [658, 342] width 54 height 8
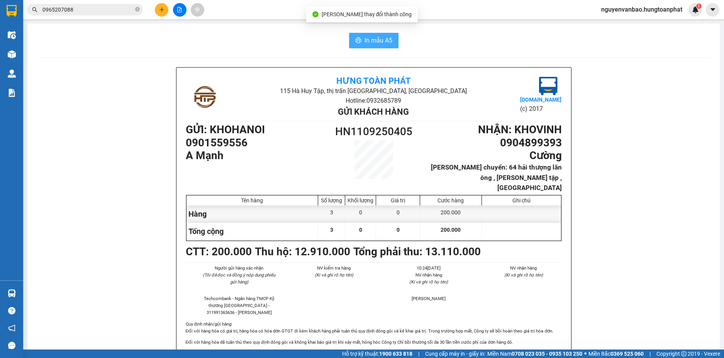
click at [349, 39] on button "In mẫu A5" at bounding box center [373, 40] width 49 height 15
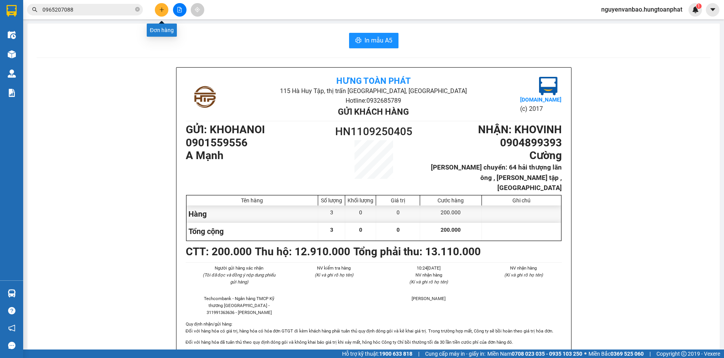
click at [162, 8] on icon "plus" at bounding box center [161, 9] width 5 height 5
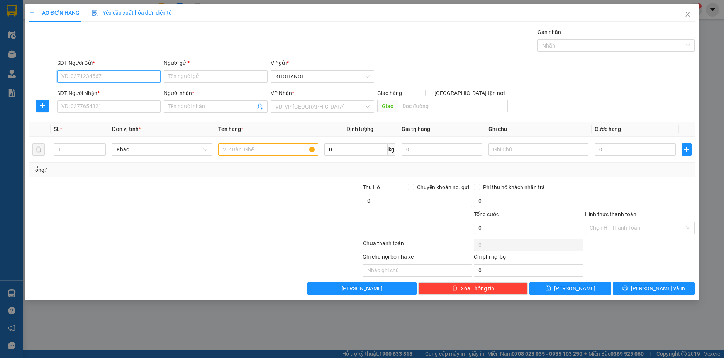
click at [121, 80] on input "SĐT Người Gửi *" at bounding box center [109, 76] width 104 height 12
type input "0904750175"
click at [120, 91] on div "0904750175 - Inox Thăng Long" at bounding box center [109, 92] width 95 height 8
type input "Inox Thăng Long"
type input "0904750175"
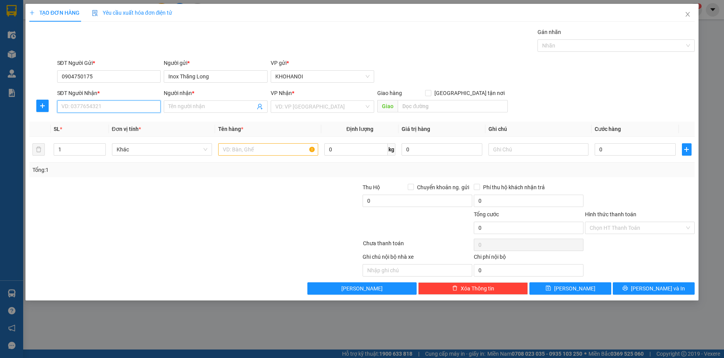
click at [109, 108] on input "SĐT Người Nhận *" at bounding box center [109, 106] width 104 height 12
click at [89, 120] on div "0388900316 - CH Vinh Lan" at bounding box center [109, 122] width 95 height 8
type input "0388900316"
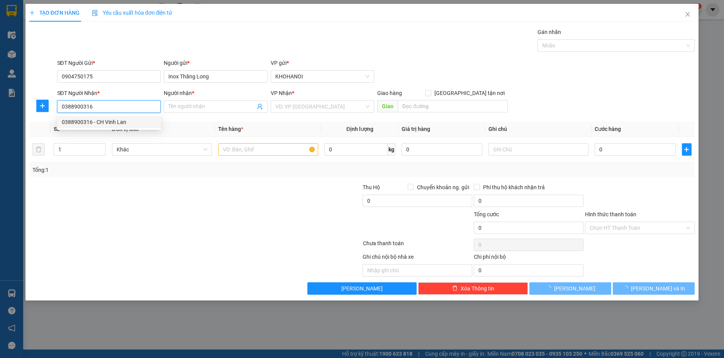
type input "CH Vinh Lan"
checkbox input "true"
type input "140 [PERSON_NAME], [GEOGRAPHIC_DATA]"
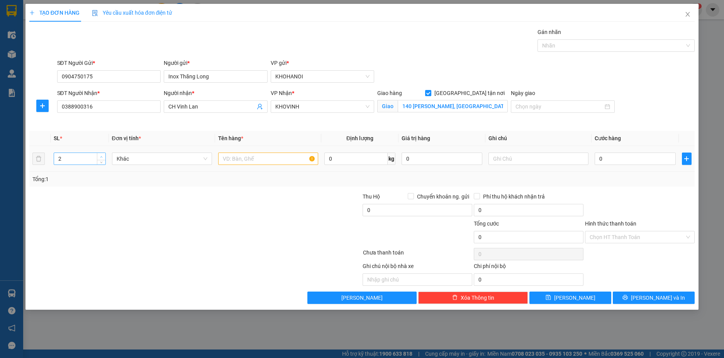
click at [104, 155] on span "Increase Value" at bounding box center [101, 156] width 8 height 7
click at [103, 155] on span "up" at bounding box center [101, 157] width 5 height 5
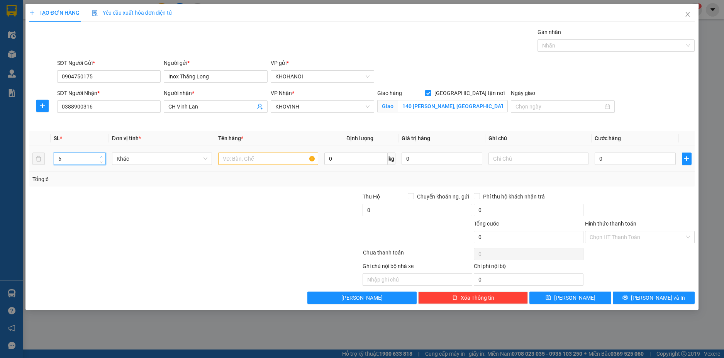
type input "7"
click at [103, 155] on span "up" at bounding box center [101, 157] width 5 height 5
click at [243, 166] on div at bounding box center [268, 158] width 100 height 15
click at [246, 163] on input "text" at bounding box center [268, 159] width 100 height 12
type input "Hàng"
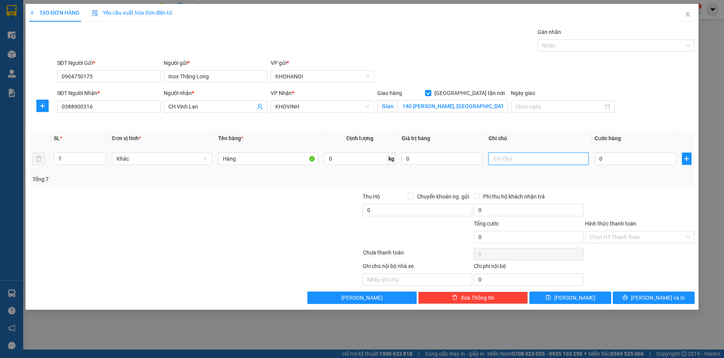
click at [515, 153] on input "text" at bounding box center [539, 159] width 100 height 12
type input "4k 3 tải"
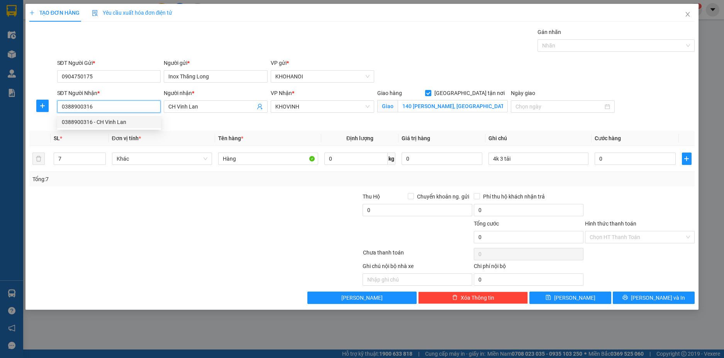
drag, startPoint x: 104, startPoint y: 104, endPoint x: 29, endPoint y: 112, distance: 75.0
click at [32, 111] on div "SĐT Người Nhận * 0388900316 Người nhận * CH Vinh Lan VP Nhận * KHOVINH Giao hàn…" at bounding box center [363, 107] width 668 height 36
type input "0915050799"
drag, startPoint x: 345, startPoint y: 194, endPoint x: 213, endPoint y: 203, distance: 132.4
click at [213, 204] on div at bounding box center [140, 205] width 223 height 27
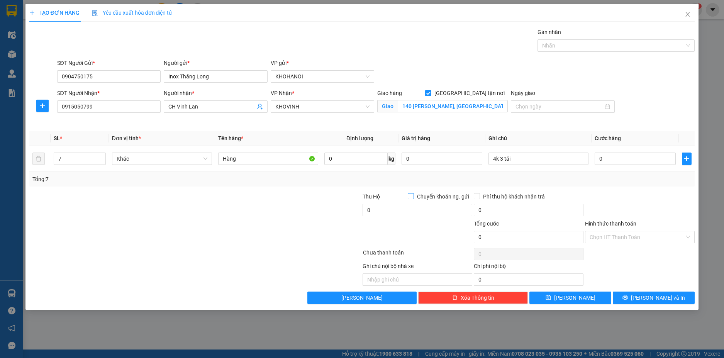
click at [412, 197] on input "Chuyển khoản ng. gửi" at bounding box center [410, 195] width 5 height 5
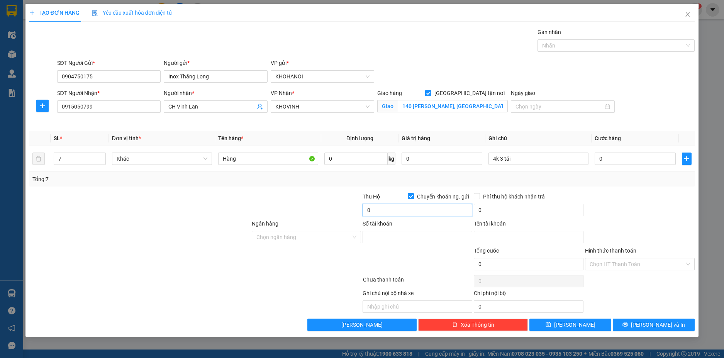
click at [390, 213] on input "0" at bounding box center [418, 210] width 110 height 12
click at [409, 193] on input "Chuyển khoản ng. gửi" at bounding box center [410, 195] width 5 height 5
checkbox input "false"
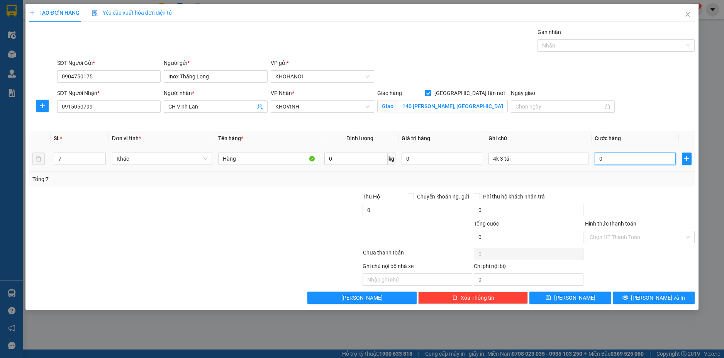
click at [636, 157] on input "0" at bounding box center [635, 159] width 81 height 12
click at [612, 194] on div at bounding box center [639, 205] width 111 height 27
click at [653, 295] on span "[PERSON_NAME] và In" at bounding box center [658, 298] width 54 height 8
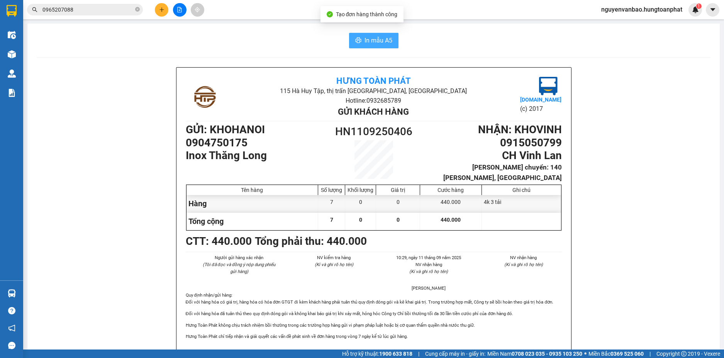
click at [370, 46] on button "In mẫu A5" at bounding box center [373, 40] width 49 height 15
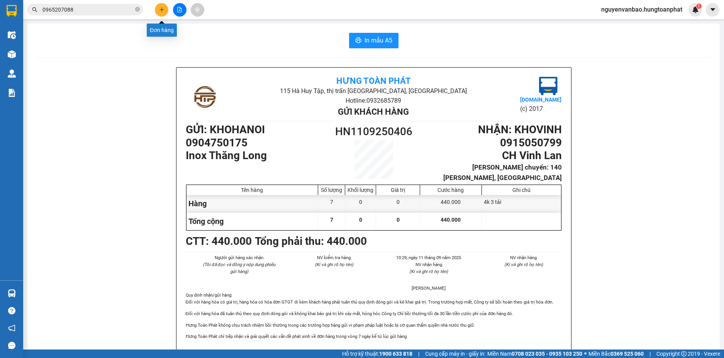
click at [160, 10] on icon "plus" at bounding box center [161, 9] width 5 height 5
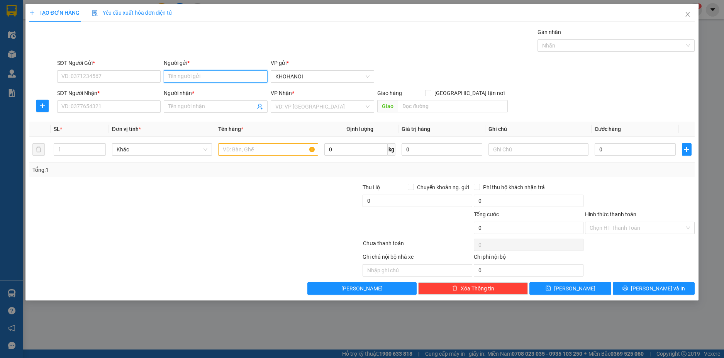
click at [187, 79] on input "Người gửi *" at bounding box center [216, 76] width 104 height 12
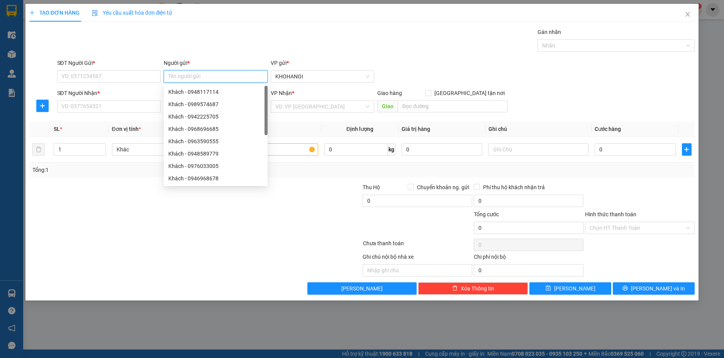
type input "d"
type input "đ"
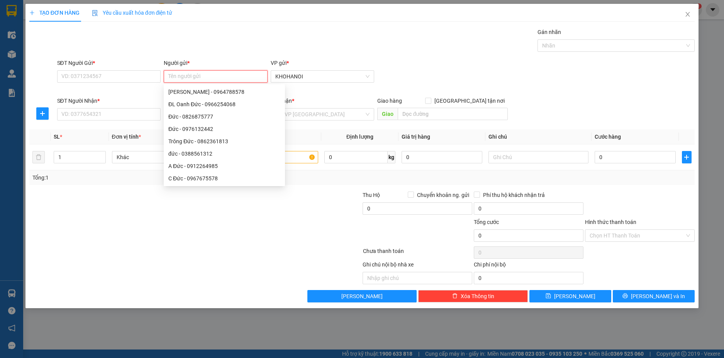
type input "d"
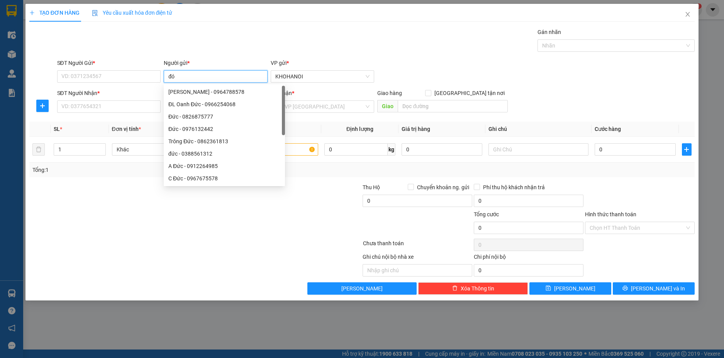
type input "đóa"
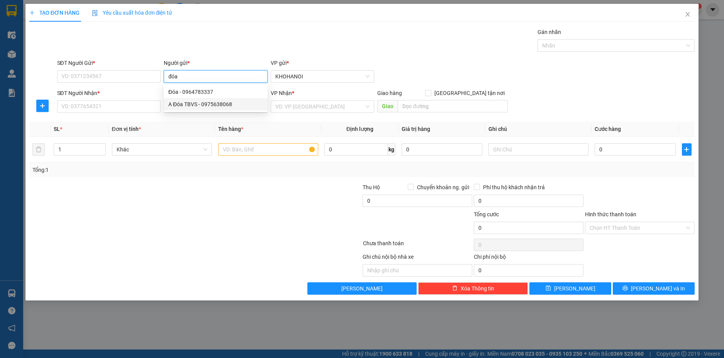
drag, startPoint x: 212, startPoint y: 100, endPoint x: 169, endPoint y: 91, distance: 43.7
click at [211, 100] on div "A Đóa TBVS - 0975638068" at bounding box center [216, 104] width 104 height 12
type input "0975638068"
type input "A Đóa TBVS"
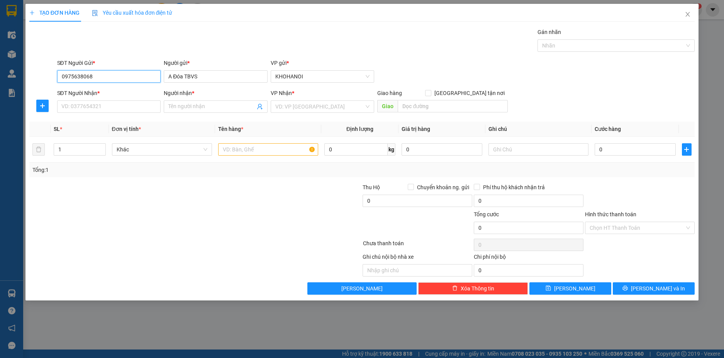
click at [126, 78] on input "0975638068" at bounding box center [109, 76] width 104 height 12
type input "0975638068"
drag, startPoint x: 90, startPoint y: 90, endPoint x: 82, endPoint y: 104, distance: 16.4
click at [89, 90] on div "0975638068 - A Đóa TBVS" at bounding box center [109, 92] width 95 height 8
checkbox input "true"
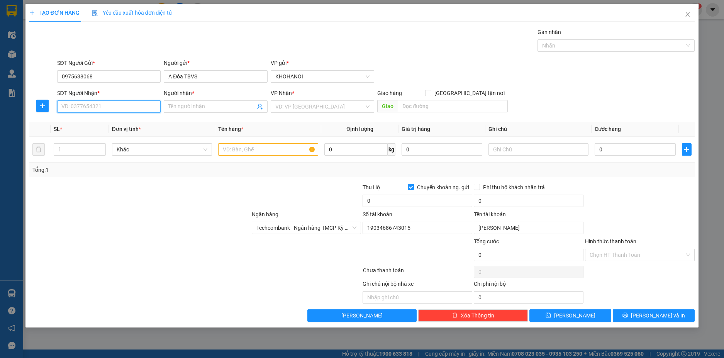
click at [82, 108] on input "SĐT Người Nhận *" at bounding box center [109, 106] width 104 height 12
type input "0962179918"
click at [171, 105] on input "Người nhận *" at bounding box center [211, 106] width 87 height 8
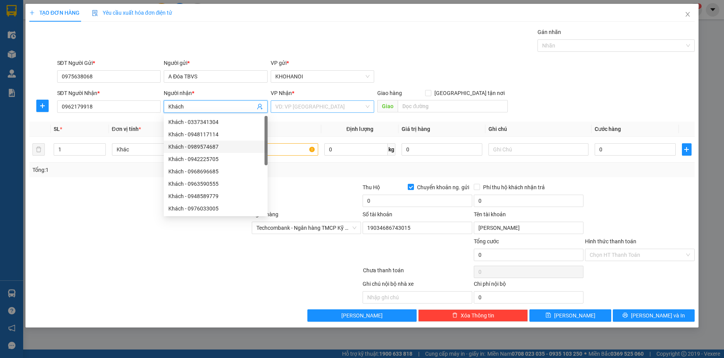
type input "Khách"
click at [307, 109] on input "search" at bounding box center [319, 107] width 89 height 12
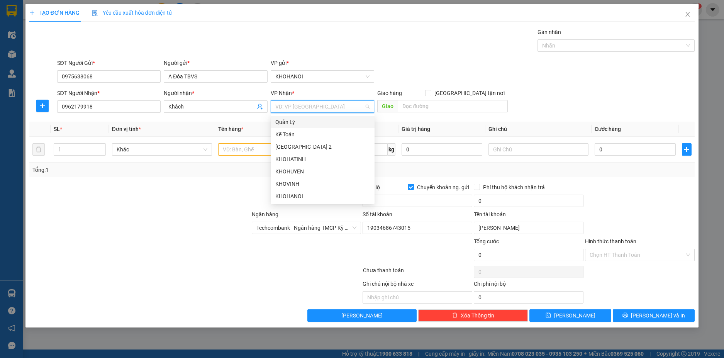
click at [289, 113] on div "VP Nhận * VD: VP [GEOGRAPHIC_DATA]" at bounding box center [323, 102] width 104 height 27
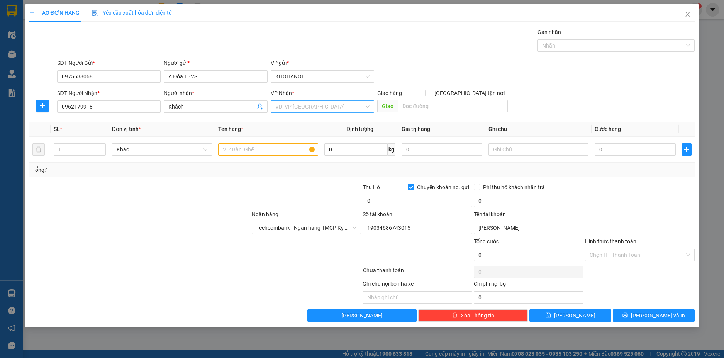
click at [317, 109] on input "search" at bounding box center [319, 107] width 89 height 12
type input "N"
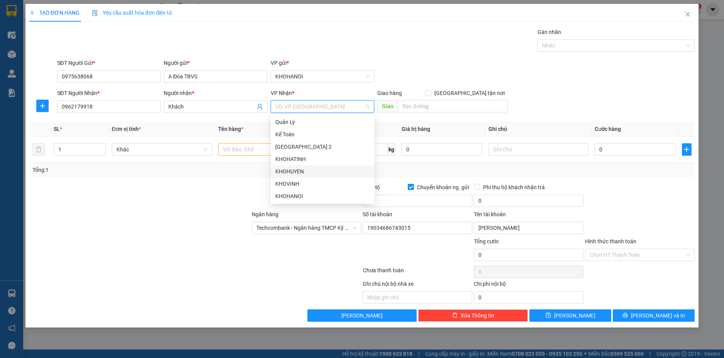
click at [290, 165] on div "KHOHUYEN" at bounding box center [323, 171] width 104 height 12
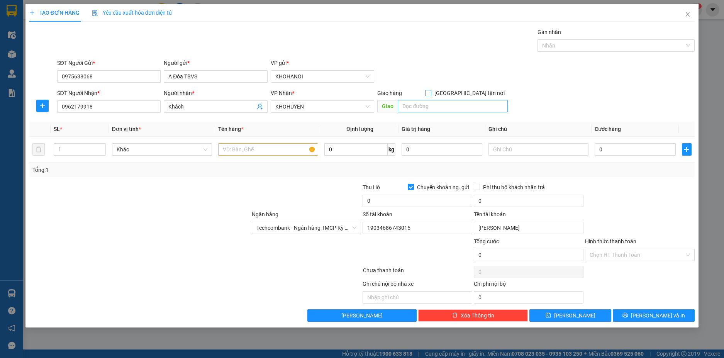
drag, startPoint x: 470, startPoint y: 94, endPoint x: 453, endPoint y: 104, distance: 19.2
click at [431, 94] on input "[GEOGRAPHIC_DATA] tận nơi" at bounding box center [427, 92] width 5 height 5
checkbox input "true"
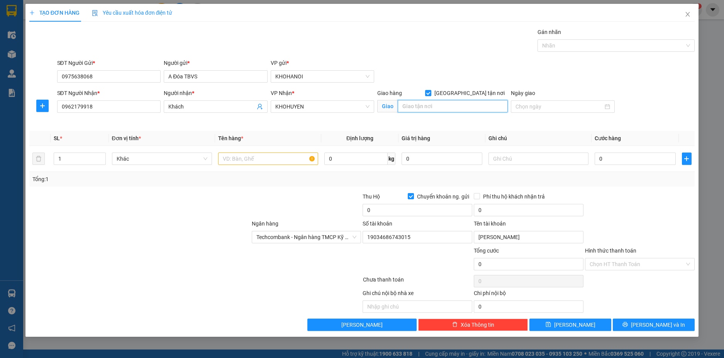
click at [451, 107] on input "text" at bounding box center [453, 106] width 110 height 12
type input "Nghĩa Hoàn, [GEOGRAPHIC_DATA], [GEOGRAPHIC_DATA]"
click at [100, 155] on span "up" at bounding box center [101, 157] width 5 height 5
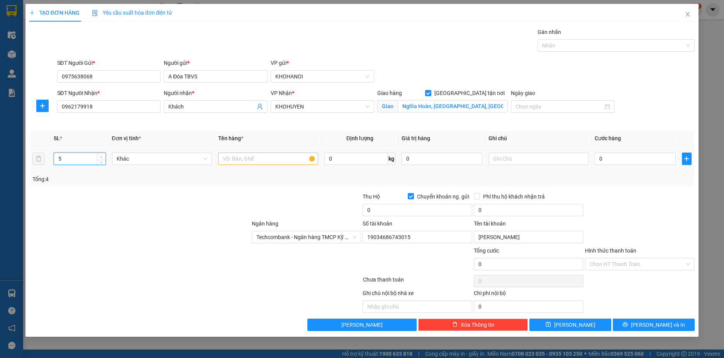
click at [100, 155] on span "up" at bounding box center [101, 157] width 5 height 5
type input "9"
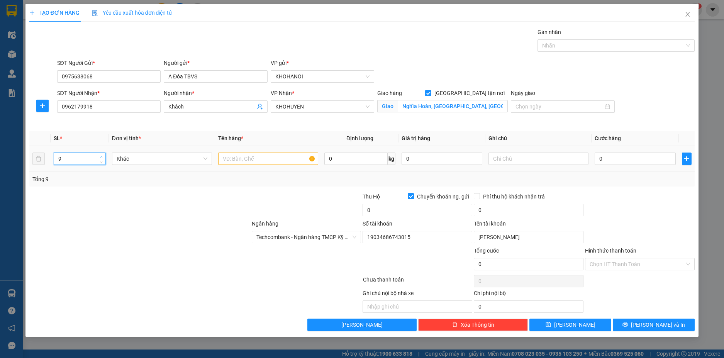
click at [100, 155] on span "up" at bounding box center [101, 157] width 5 height 5
click at [223, 162] on input "text" at bounding box center [268, 159] width 100 height 12
type input "TBVS"
click at [612, 163] on input "0" at bounding box center [635, 159] width 81 height 12
type input "1"
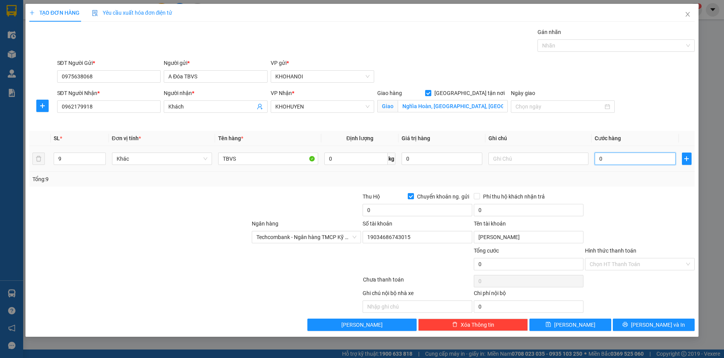
type input "1"
type input "12"
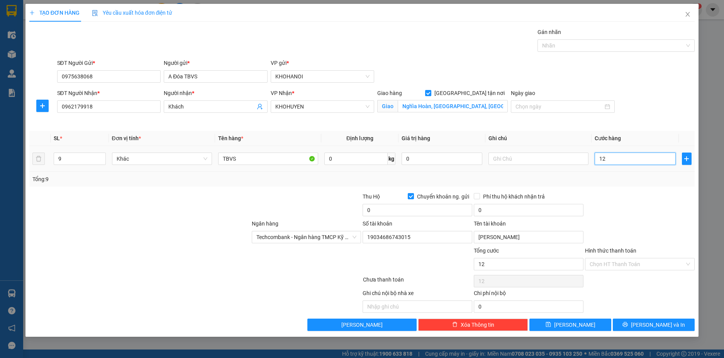
type input "120"
type input "1.200"
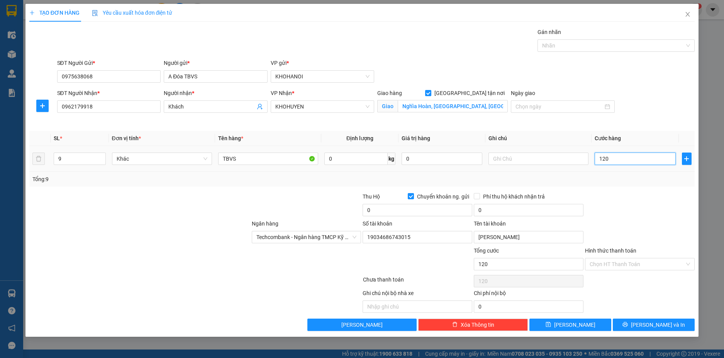
type input "1.200"
type input "1.200.000"
click at [624, 185] on div "Tổng: 9" at bounding box center [362, 179] width 666 height 15
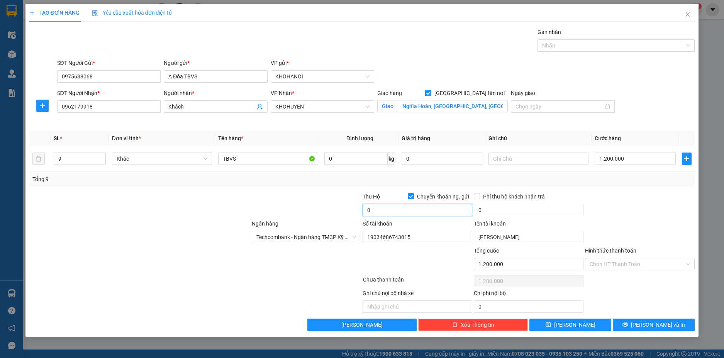
click at [402, 212] on input "0" at bounding box center [418, 210] width 110 height 12
type input "11.300.000"
click at [633, 214] on div at bounding box center [639, 205] width 111 height 27
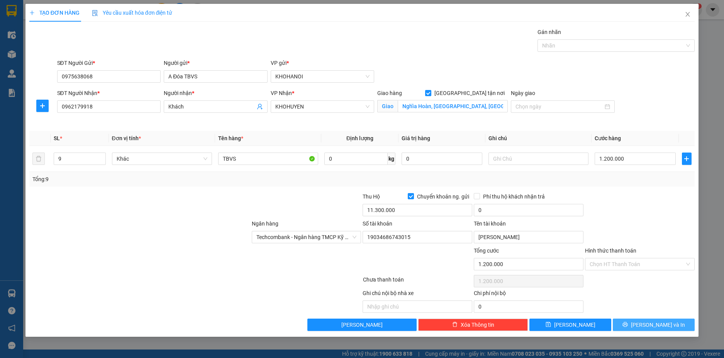
click at [628, 326] on icon "printer" at bounding box center [625, 324] width 5 height 5
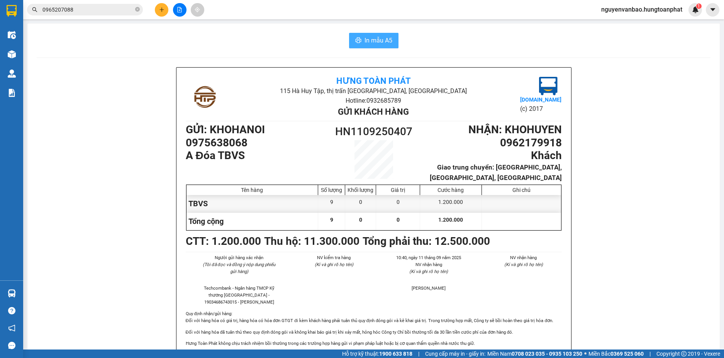
click at [369, 39] on span "In mẫu A5" at bounding box center [379, 41] width 28 height 10
click at [160, 10] on icon "plus" at bounding box center [161, 9] width 5 height 5
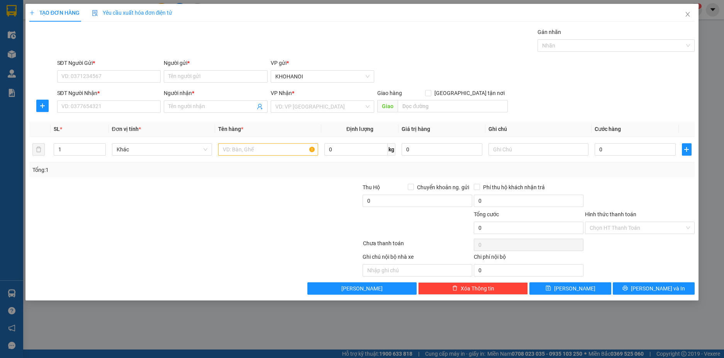
click at [182, 83] on div "Người gửi * Tên người gửi" at bounding box center [216, 72] width 104 height 27
click at [174, 82] on input "Người gửi *" at bounding box center [216, 76] width 104 height 12
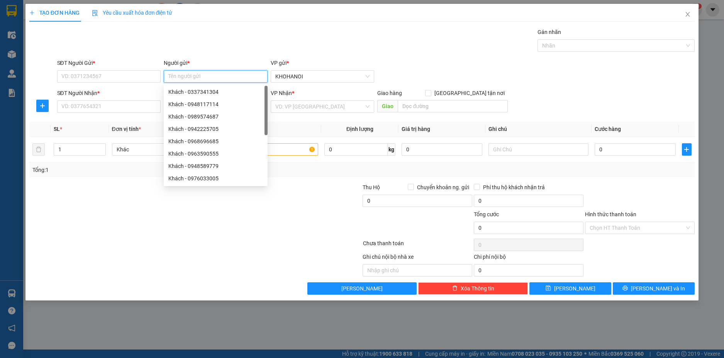
type input "d"
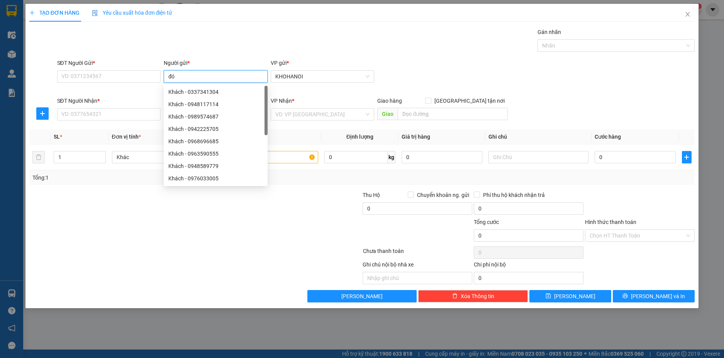
type input "đóa"
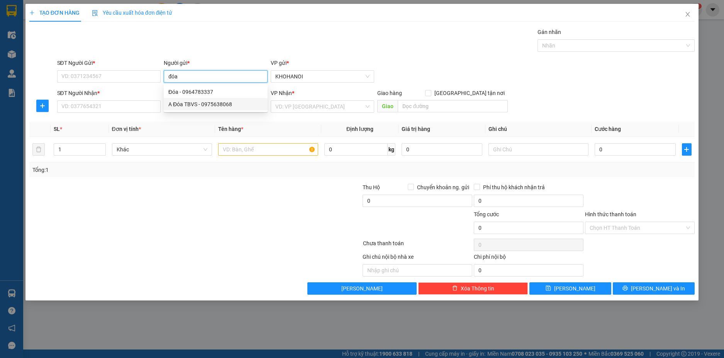
click at [186, 101] on div "A Đóa TBVS - 0975638068" at bounding box center [215, 104] width 95 height 8
type input "0975638068"
type input "A Đóa TBVS"
click at [105, 73] on input "0975638068" at bounding box center [109, 76] width 104 height 12
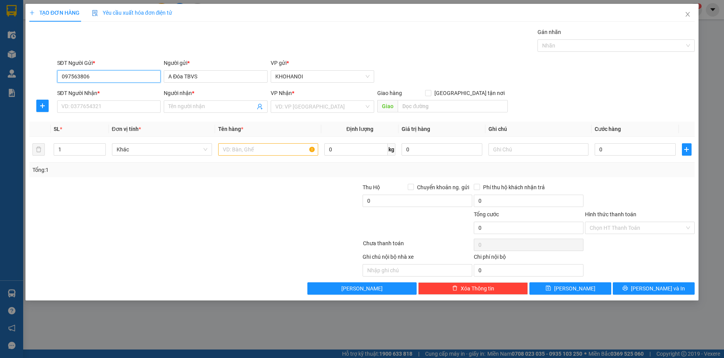
type input "0975638068"
click at [84, 88] on div "0975638068 - A Đóa TBVS" at bounding box center [109, 92] width 95 height 8
checkbox input "true"
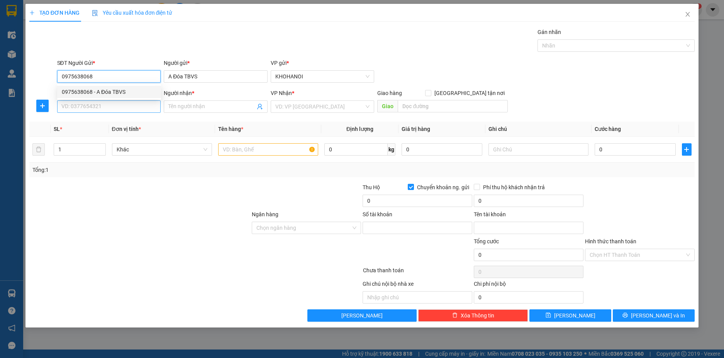
type input "19034686743015"
type input "[PERSON_NAME]"
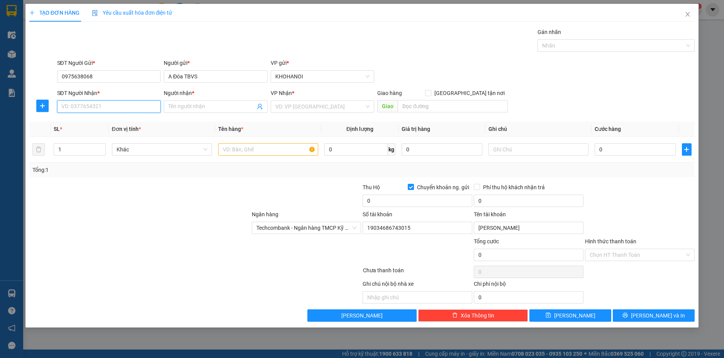
click at [79, 106] on input "SĐT Người Nhận *" at bounding box center [109, 106] width 104 height 12
click at [172, 106] on input "Người nhận *" at bounding box center [211, 106] width 87 height 8
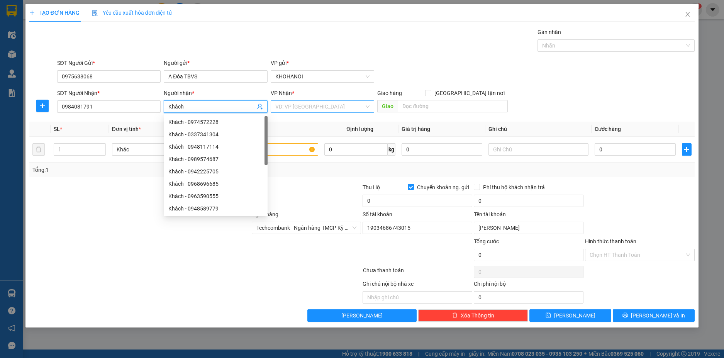
click at [279, 112] on input "search" at bounding box center [319, 107] width 89 height 12
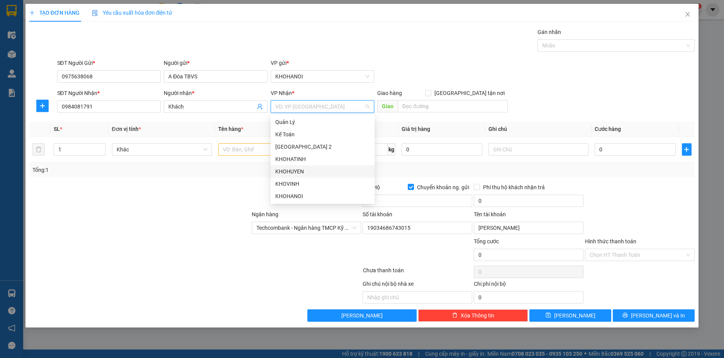
click at [291, 173] on div "KHOHUYEN" at bounding box center [322, 171] width 95 height 8
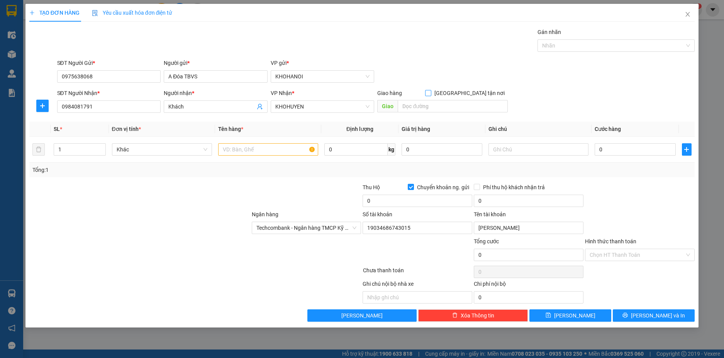
drag, startPoint x: 470, startPoint y: 91, endPoint x: 463, endPoint y: 97, distance: 9.3
click at [431, 92] on input "[GEOGRAPHIC_DATA] tận nơi" at bounding box center [427, 92] width 5 height 5
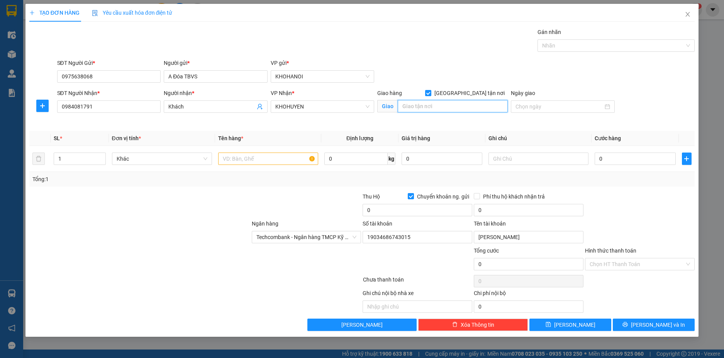
click at [450, 105] on input "text" at bounding box center [453, 106] width 110 height 12
click at [101, 155] on span "up" at bounding box center [101, 157] width 5 height 5
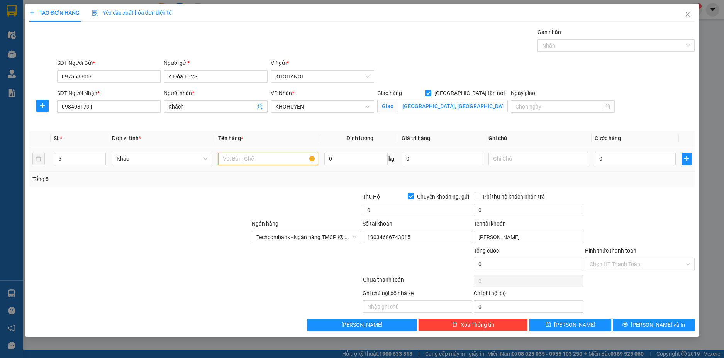
click at [233, 156] on input "text" at bounding box center [268, 159] width 100 height 12
click at [605, 163] on input "0" at bounding box center [635, 159] width 81 height 12
click at [658, 196] on div at bounding box center [639, 205] width 111 height 27
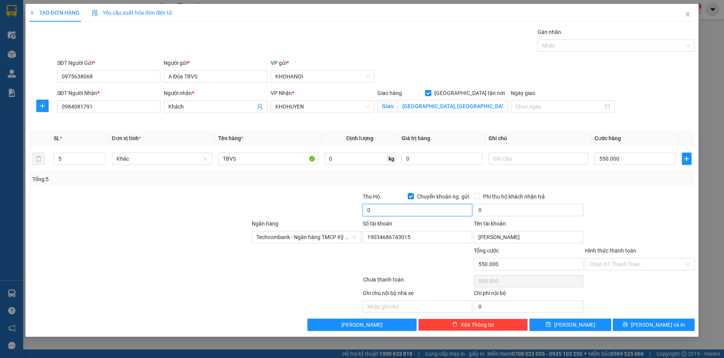
click at [385, 213] on input "0" at bounding box center [418, 210] width 110 height 12
click at [584, 180] on div "Tổng: 5" at bounding box center [362, 179] width 660 height 8
click at [628, 328] on span "printer" at bounding box center [625, 325] width 5 height 6
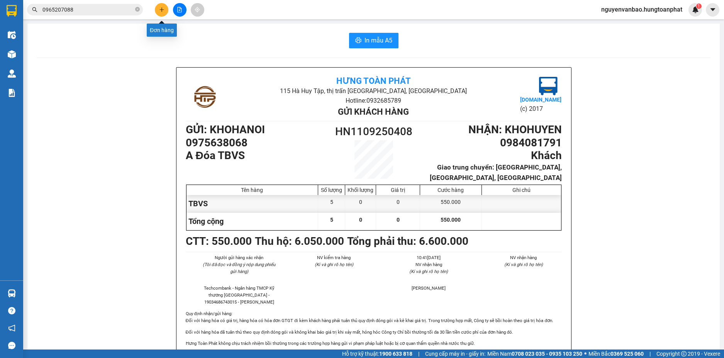
click at [163, 9] on icon "plus" at bounding box center [161, 9] width 5 height 5
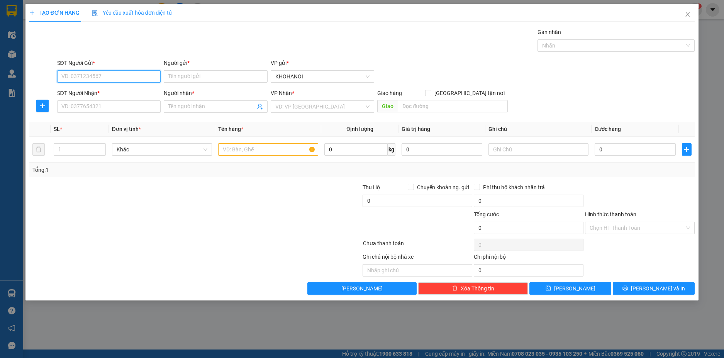
click at [101, 80] on input "SĐT Người Gửi *" at bounding box center [109, 76] width 104 height 12
click at [207, 81] on input "Người gửi *" at bounding box center [216, 76] width 104 height 12
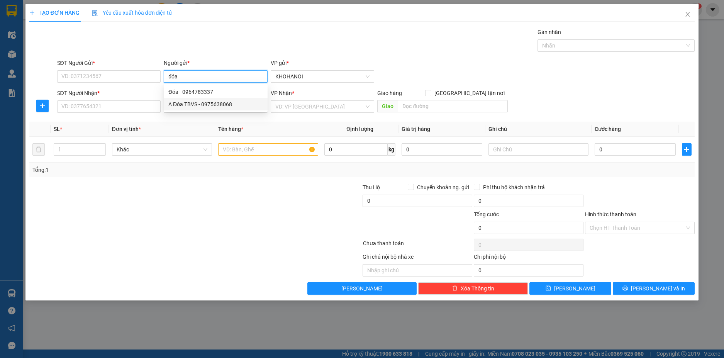
click at [197, 104] on div "A Đóa TBVS - 0975638068" at bounding box center [215, 104] width 95 height 8
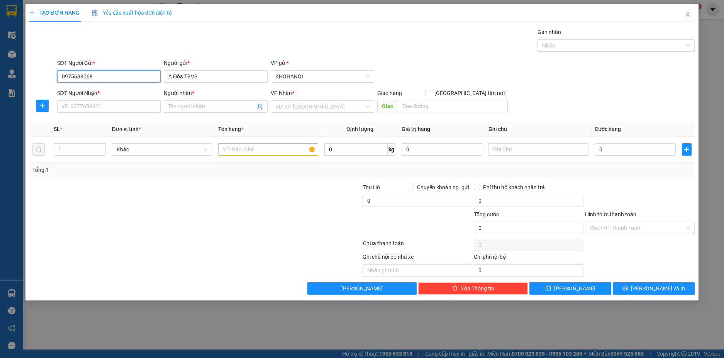
click at [102, 77] on input "0975638068" at bounding box center [109, 76] width 104 height 12
click at [86, 91] on div "0975638068 - A Đóa TBVS" at bounding box center [109, 92] width 95 height 8
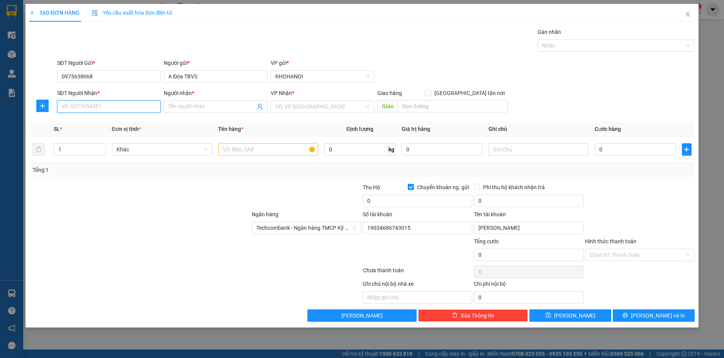
click at [89, 106] on input "SĐT Người Nhận *" at bounding box center [109, 106] width 104 height 12
click at [188, 105] on input "Người nhận *" at bounding box center [211, 106] width 87 height 8
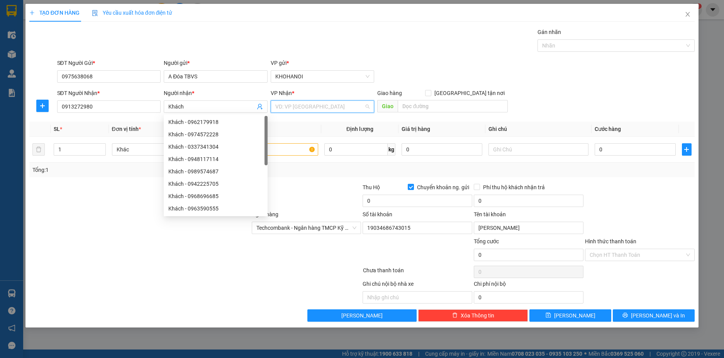
click at [300, 105] on input "search" at bounding box center [319, 107] width 89 height 12
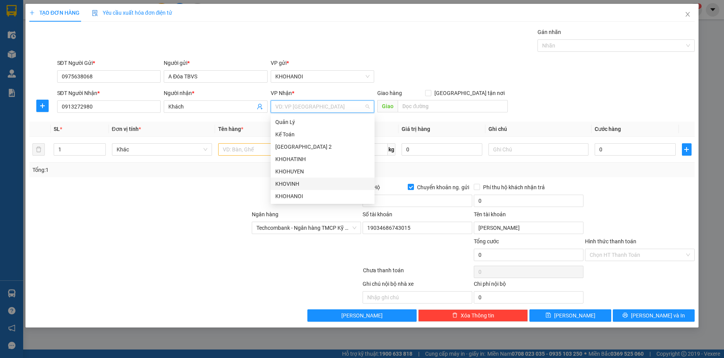
click at [299, 179] on div "KHOVINH" at bounding box center [323, 184] width 104 height 12
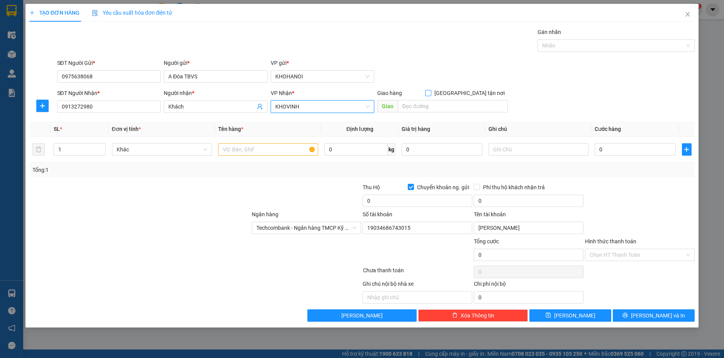
click at [431, 90] on input "[GEOGRAPHIC_DATA] tận nơi" at bounding box center [427, 92] width 5 height 5
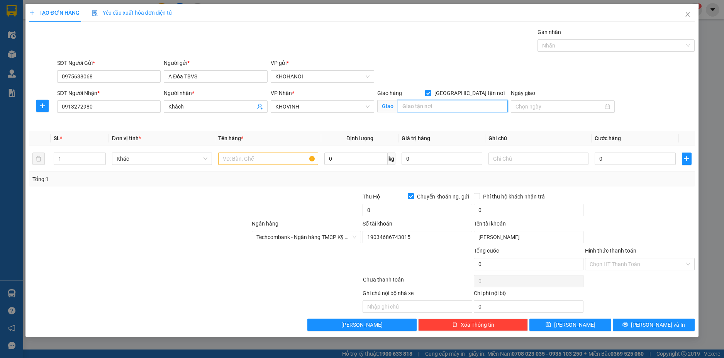
click at [427, 109] on input "text" at bounding box center [453, 106] width 110 height 12
click at [68, 162] on input "1" at bounding box center [79, 159] width 51 height 12
click at [257, 156] on input "text" at bounding box center [268, 159] width 100 height 12
click at [610, 161] on input "0" at bounding box center [635, 159] width 81 height 12
click at [601, 201] on div at bounding box center [639, 205] width 111 height 27
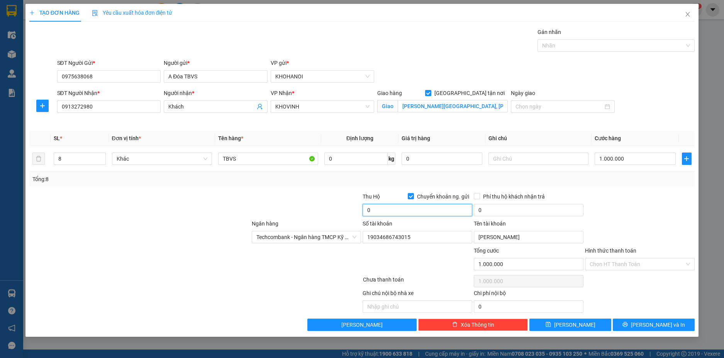
click at [389, 211] on input "0" at bounding box center [418, 210] width 110 height 12
click at [643, 225] on div "Ngân hàng Techcombank - Ngân hàng TMCP Kỹ thương Việt Nam Số tài khoản 19034686…" at bounding box center [363, 232] width 668 height 27
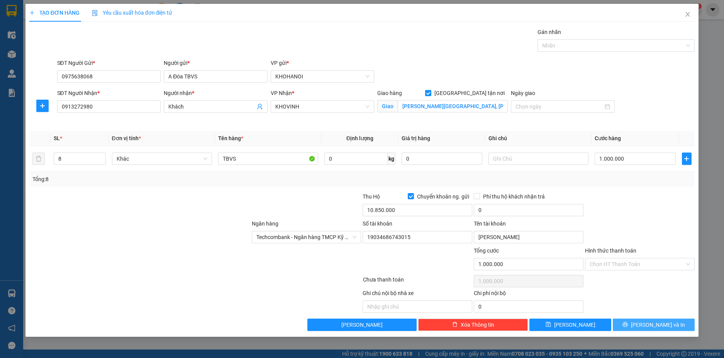
click at [652, 320] on button "[PERSON_NAME] và In" at bounding box center [654, 325] width 82 height 12
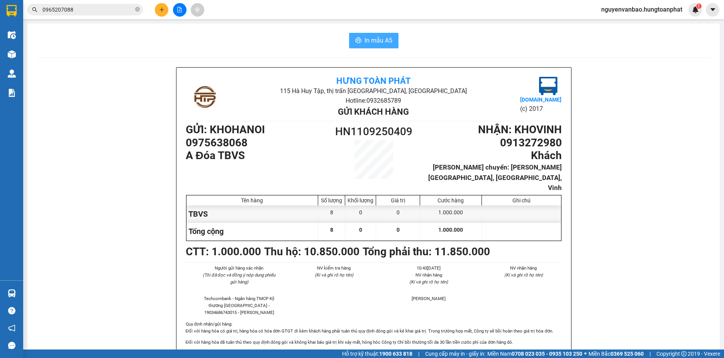
click at [372, 46] on button "In mẫu A5" at bounding box center [373, 40] width 49 height 15
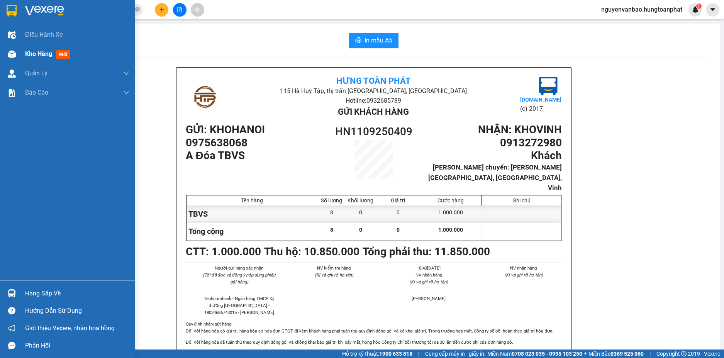
click at [7, 51] on div at bounding box center [12, 55] width 14 height 14
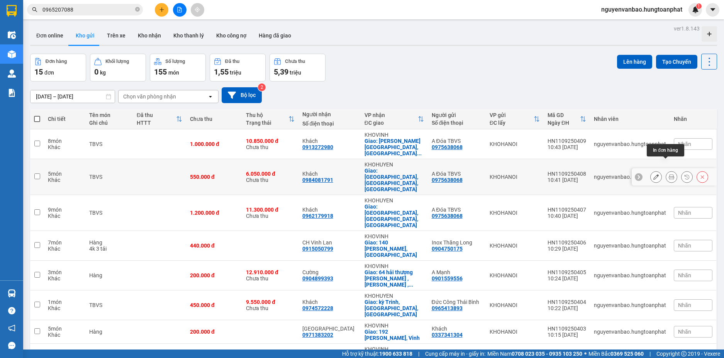
click at [666, 170] on button at bounding box center [671, 177] width 11 height 14
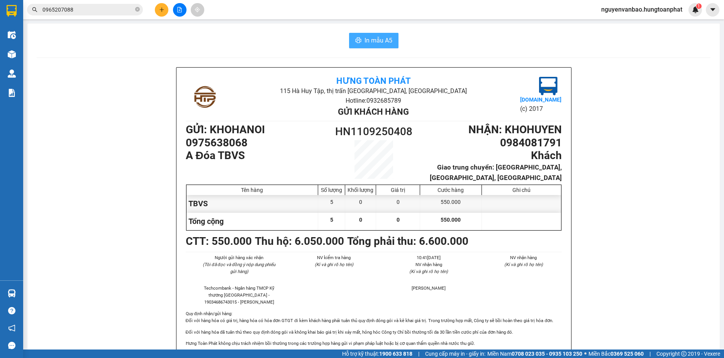
click at [384, 40] on span "In mẫu A5" at bounding box center [379, 41] width 28 height 10
click at [160, 11] on icon "plus" at bounding box center [161, 9] width 5 height 5
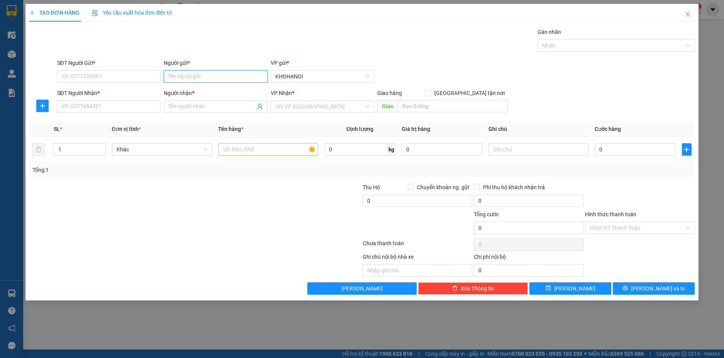
click at [175, 74] on input "Người gửi *" at bounding box center [216, 76] width 104 height 12
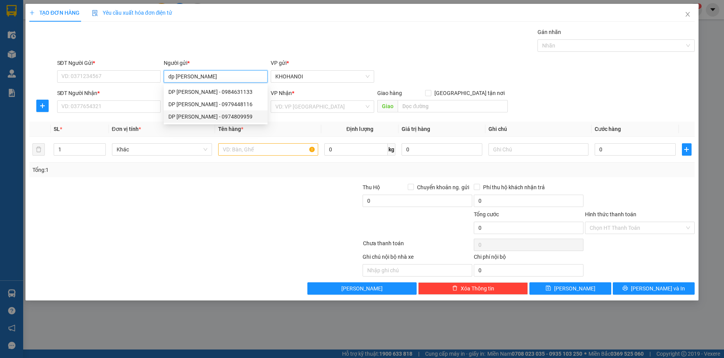
click at [209, 117] on div "DP [PERSON_NAME] - 0974809959" at bounding box center [215, 116] width 95 height 8
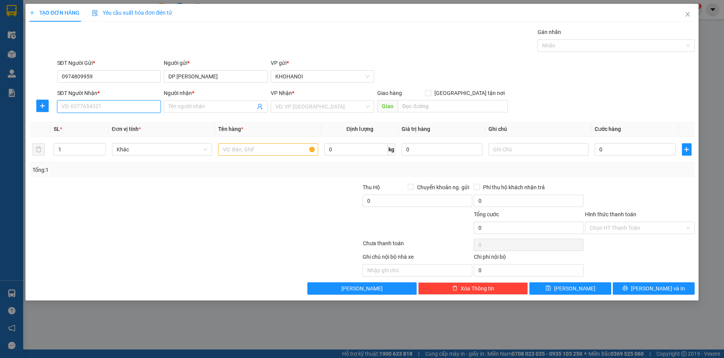
click at [72, 109] on input "SĐT Người Nhận *" at bounding box center [109, 106] width 104 height 12
click at [117, 124] on div "0964846778 - C Thanh Diễn Châu" at bounding box center [109, 122] width 95 height 8
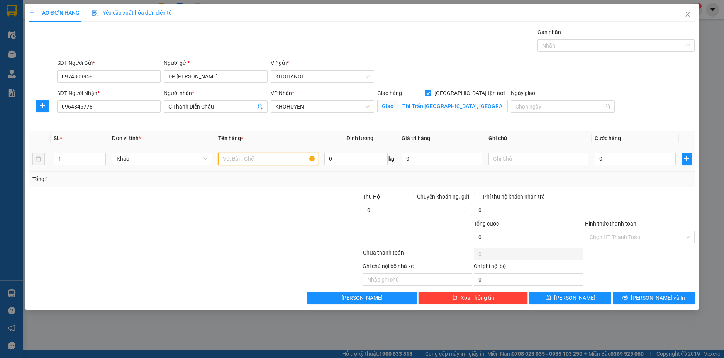
click at [254, 157] on input "text" at bounding box center [268, 159] width 100 height 12
click at [612, 160] on input "0" at bounding box center [635, 159] width 81 height 12
drag, startPoint x: 665, startPoint y: 199, endPoint x: 656, endPoint y: 224, distance: 26.6
click at [664, 199] on div at bounding box center [639, 205] width 111 height 27
click at [646, 239] on input "Hình thức thanh toán" at bounding box center [637, 237] width 95 height 12
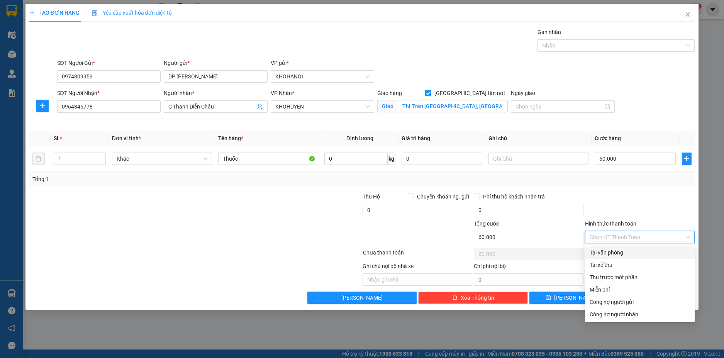
click at [623, 252] on div "Tại văn phòng" at bounding box center [640, 252] width 100 height 8
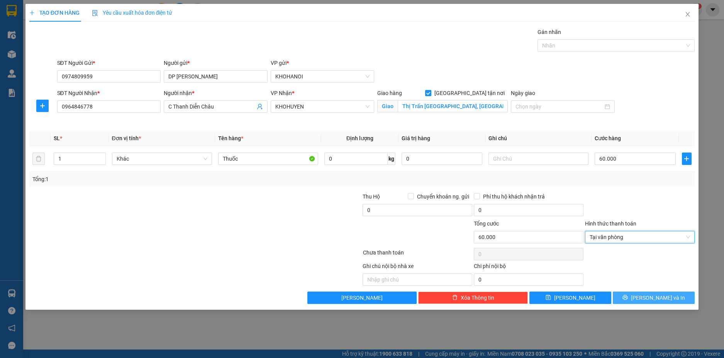
click at [628, 299] on icon "printer" at bounding box center [625, 297] width 5 height 5
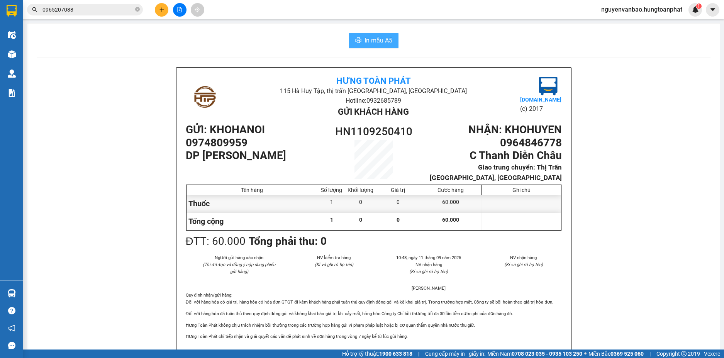
click at [385, 44] on span "In mẫu A5" at bounding box center [379, 41] width 28 height 10
click at [156, 10] on button at bounding box center [162, 10] width 14 height 14
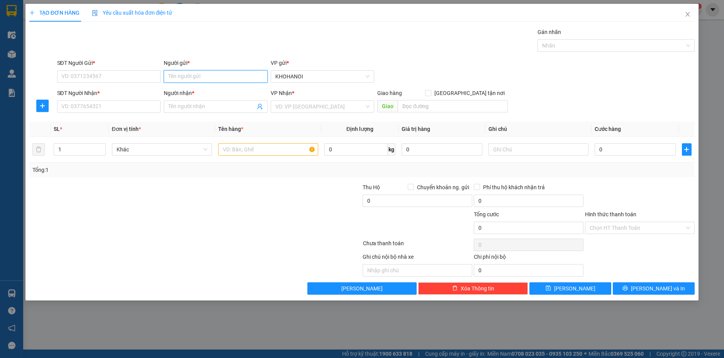
click at [189, 76] on input "Người gửi *" at bounding box center [216, 76] width 104 height 12
click at [196, 90] on div "Cám Lão Đại - 0916533961" at bounding box center [215, 92] width 95 height 8
click at [194, 111] on span at bounding box center [216, 106] width 104 height 12
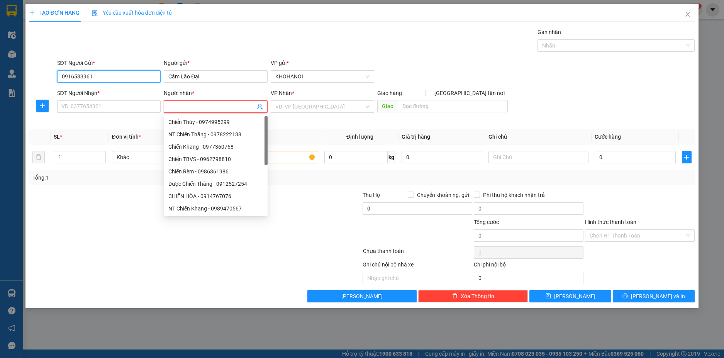
click at [104, 74] on input "0916533961" at bounding box center [109, 76] width 104 height 12
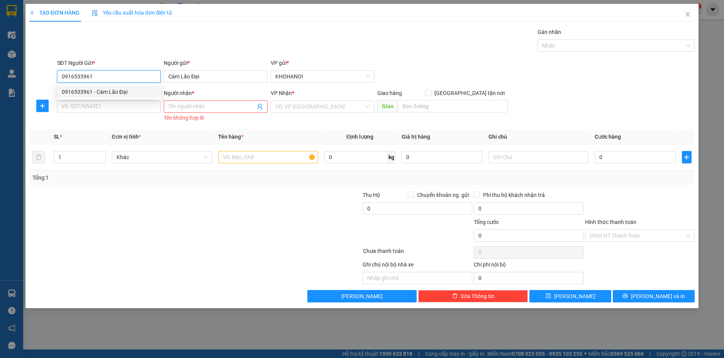
click at [88, 89] on div "0916533961 - Cám Lão Đại" at bounding box center [109, 92] width 95 height 8
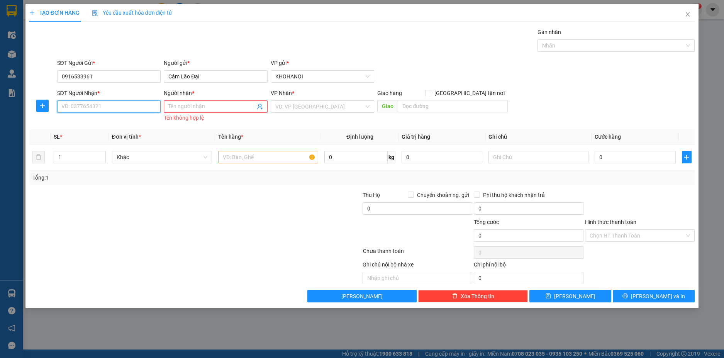
click at [87, 107] on input "SĐT Người Nhận *" at bounding box center [109, 106] width 104 height 12
click at [109, 121] on div "0946169979 - A Chiến Cám" at bounding box center [109, 122] width 95 height 8
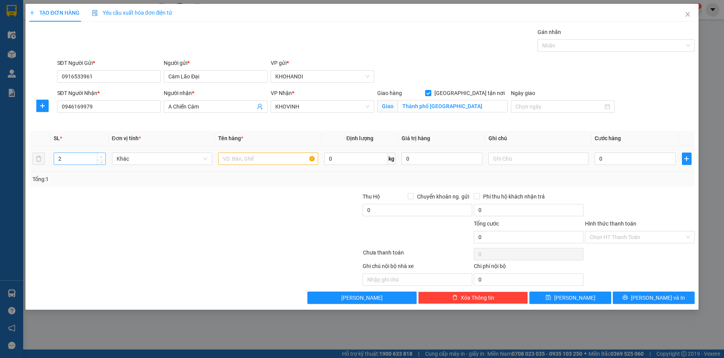
click at [102, 154] on span "Increase Value" at bounding box center [101, 156] width 8 height 7
click at [228, 160] on input "text" at bounding box center [268, 159] width 100 height 12
click at [512, 162] on input "text" at bounding box center [539, 159] width 100 height 12
click at [618, 157] on input "0" at bounding box center [635, 159] width 81 height 12
click at [586, 184] on div "Tổng: 2" at bounding box center [362, 179] width 666 height 15
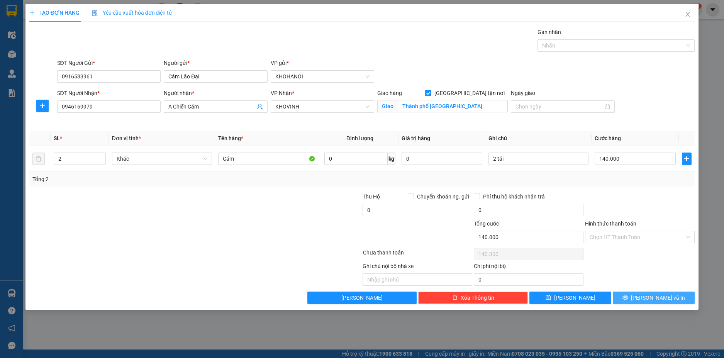
click at [629, 301] on button "[PERSON_NAME] và In" at bounding box center [654, 298] width 82 height 12
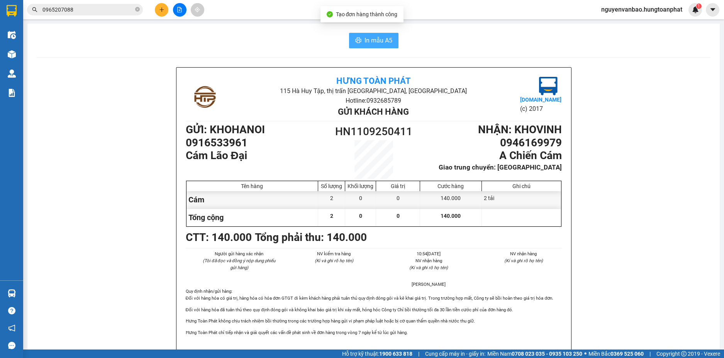
click at [367, 45] on span "In mẫu A5" at bounding box center [379, 41] width 28 height 10
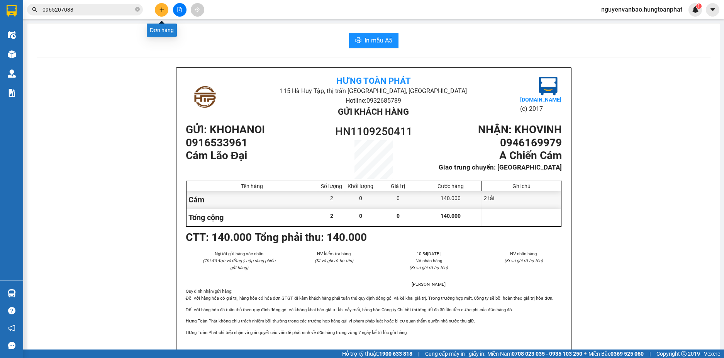
click at [162, 11] on icon "plus" at bounding box center [161, 9] width 5 height 5
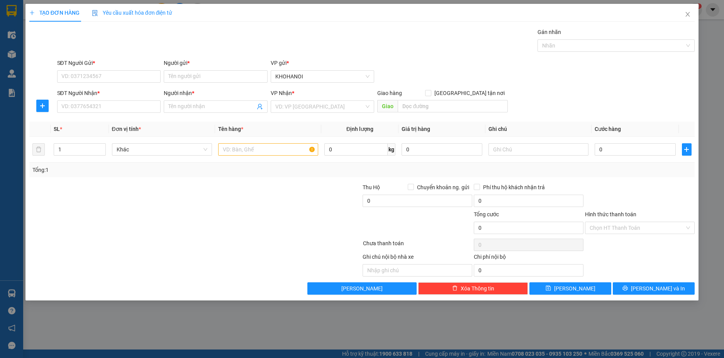
drag, startPoint x: 80, startPoint y: 328, endPoint x: 12, endPoint y: 296, distance: 75.9
click at [80, 328] on div "TẠO ĐƠN HÀNG Yêu cầu xuất hóa đơn điện tử Transit Pickup Surcharge Ids Transit …" at bounding box center [362, 179] width 724 height 358
click at [688, 14] on icon "close" at bounding box center [688, 14] width 6 height 6
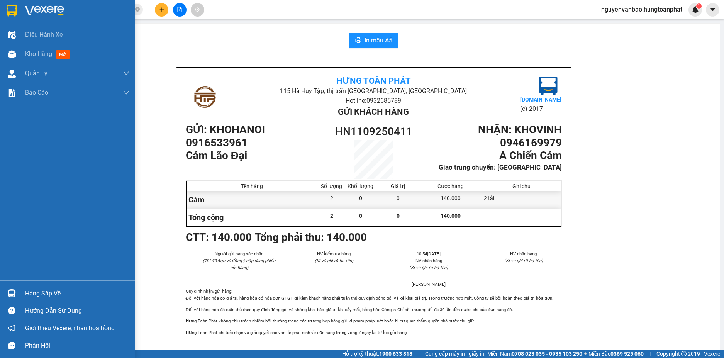
click at [12, 290] on img at bounding box center [12, 293] width 8 height 8
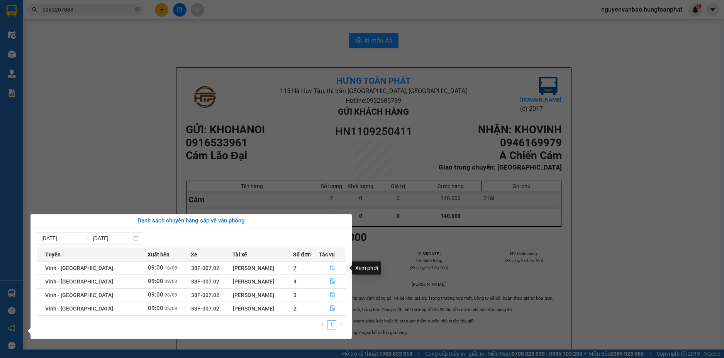
click at [333, 267] on button "button" at bounding box center [332, 268] width 26 height 12
